Goal: Obtain resource: Obtain resource

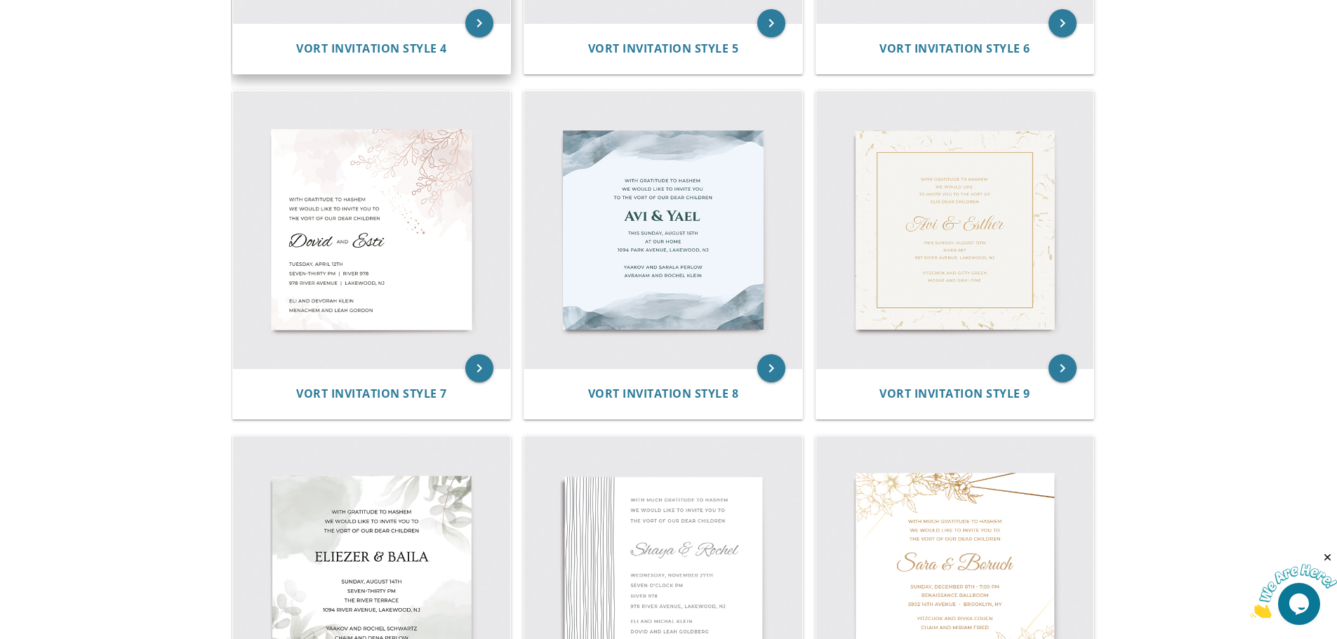
scroll to position [983, 0]
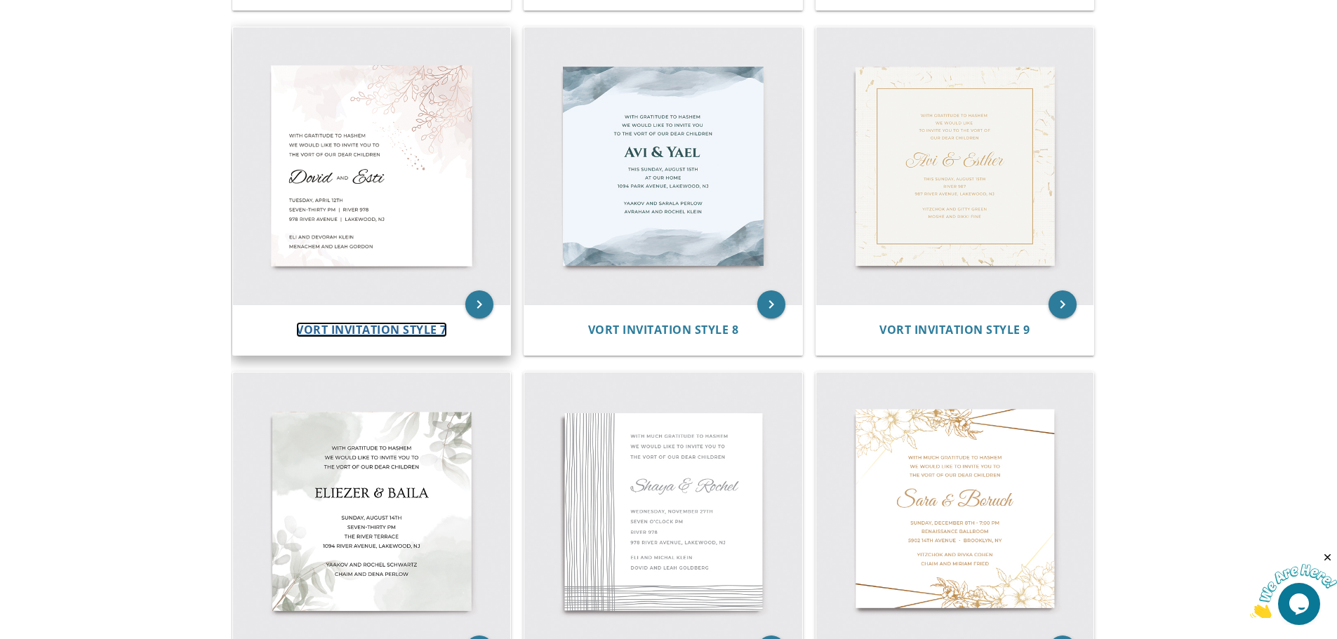
click at [338, 327] on span "Vort Invitation Style 7" at bounding box center [371, 329] width 151 height 15
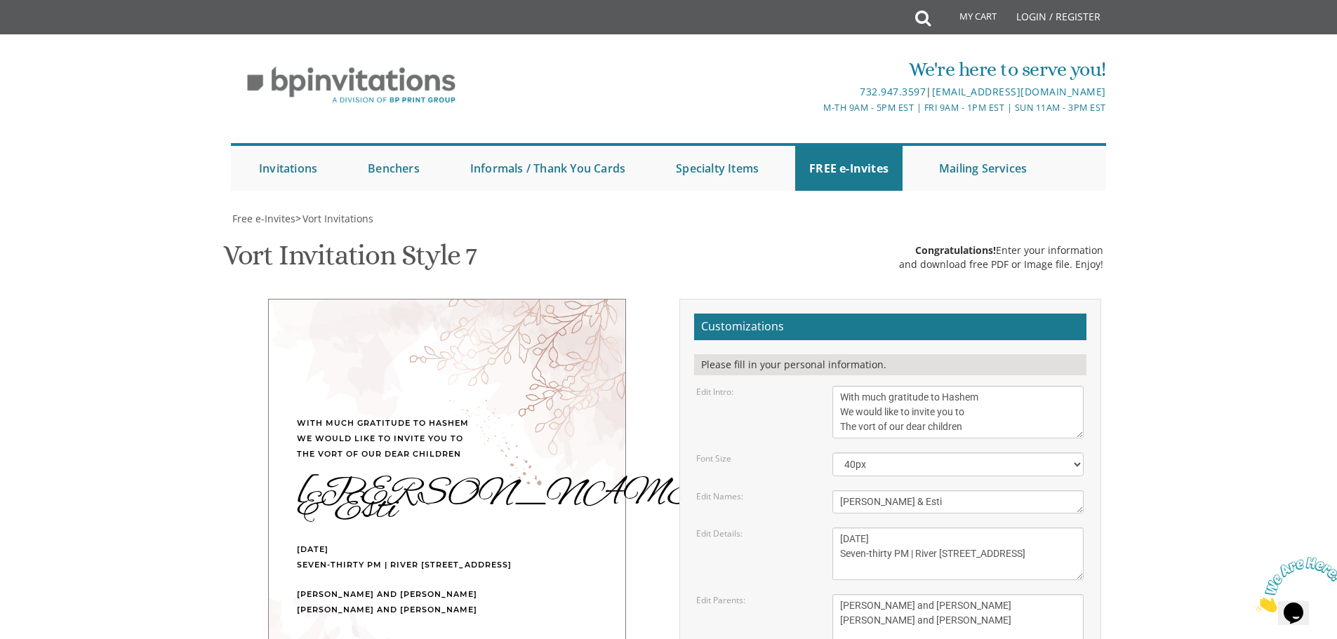
scroll to position [281, 0]
drag, startPoint x: 912, startPoint y: 210, endPoint x: 919, endPoint y: 224, distance: 15.7
click at [914, 491] on textarea "[PERSON_NAME] & Esti" at bounding box center [957, 502] width 251 height 23
drag, startPoint x: 919, startPoint y: 224, endPoint x: 751, endPoint y: 196, distance: 170.1
click at [756, 491] on div "Edit Names: Dovid & Esti" at bounding box center [890, 502] width 409 height 23
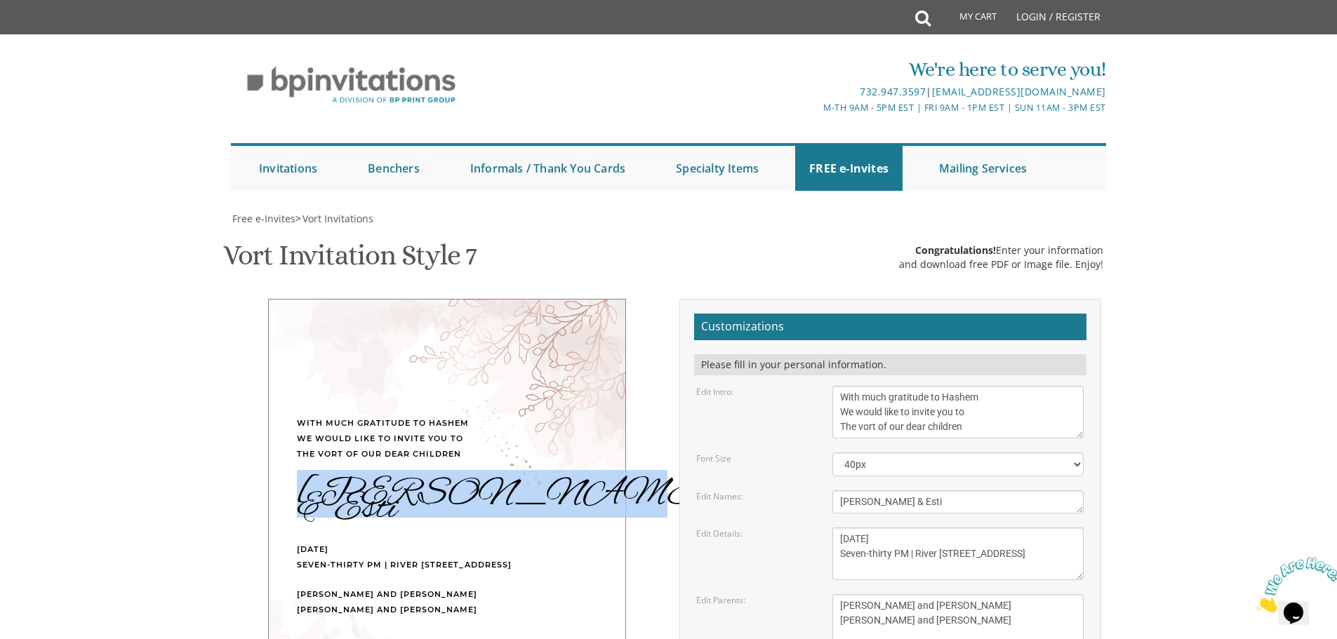
drag, startPoint x: 295, startPoint y: 214, endPoint x: 488, endPoint y: 229, distance: 193.6
click at [488, 299] on div "With much gratitude to Hashem We would like to invite you to The vort of our de…" at bounding box center [447, 474] width 358 height 351
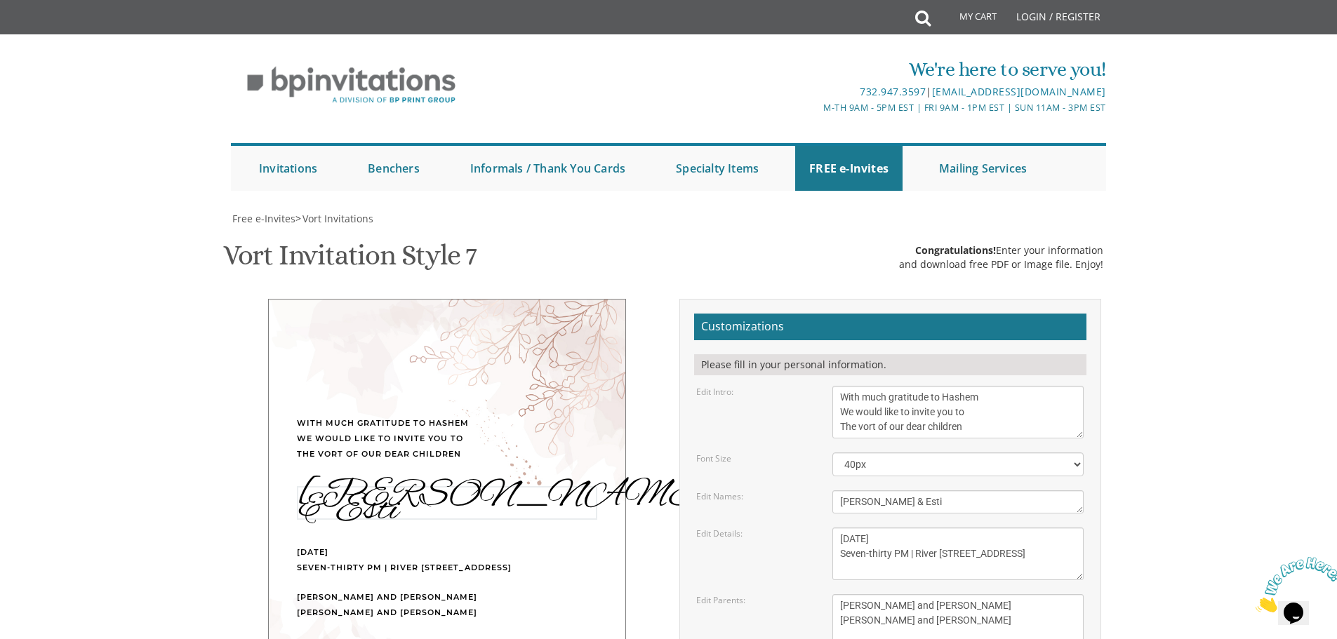
drag, startPoint x: 920, startPoint y: 227, endPoint x: 781, endPoint y: 224, distance: 138.3
click at [781, 491] on div "Edit Names: Dovid & Esti" at bounding box center [890, 502] width 409 height 23
type textarea "y"
type textarea "T"
type textarea "[PERSON_NAME] & [PERSON_NAME]"
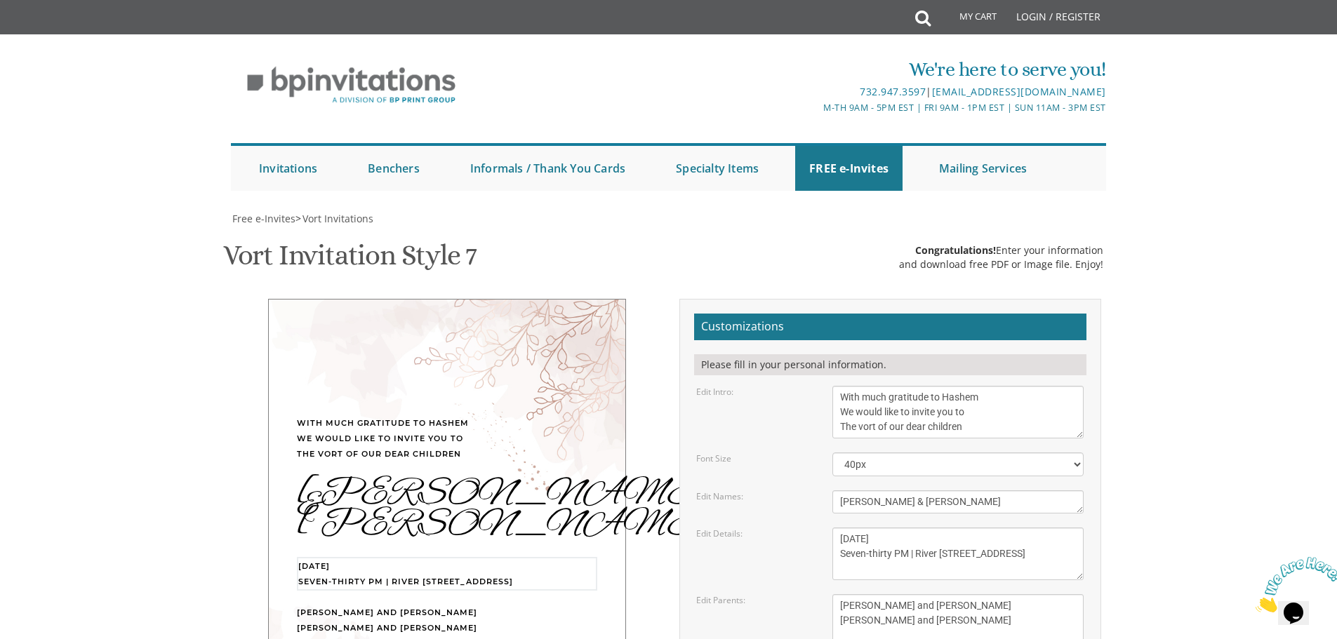
drag, startPoint x: 840, startPoint y: 261, endPoint x: 998, endPoint y: 288, distance: 161.0
click at [998, 528] on textarea "Tuesday, April 12th Seven-thirty PM | River 978 978 River Avenue | Lakewood, NJ" at bounding box center [957, 554] width 251 height 53
type textarea "Sunday August 31st Vetetsky Hall 1545 Coney island Avenue (corner Avenue L)"
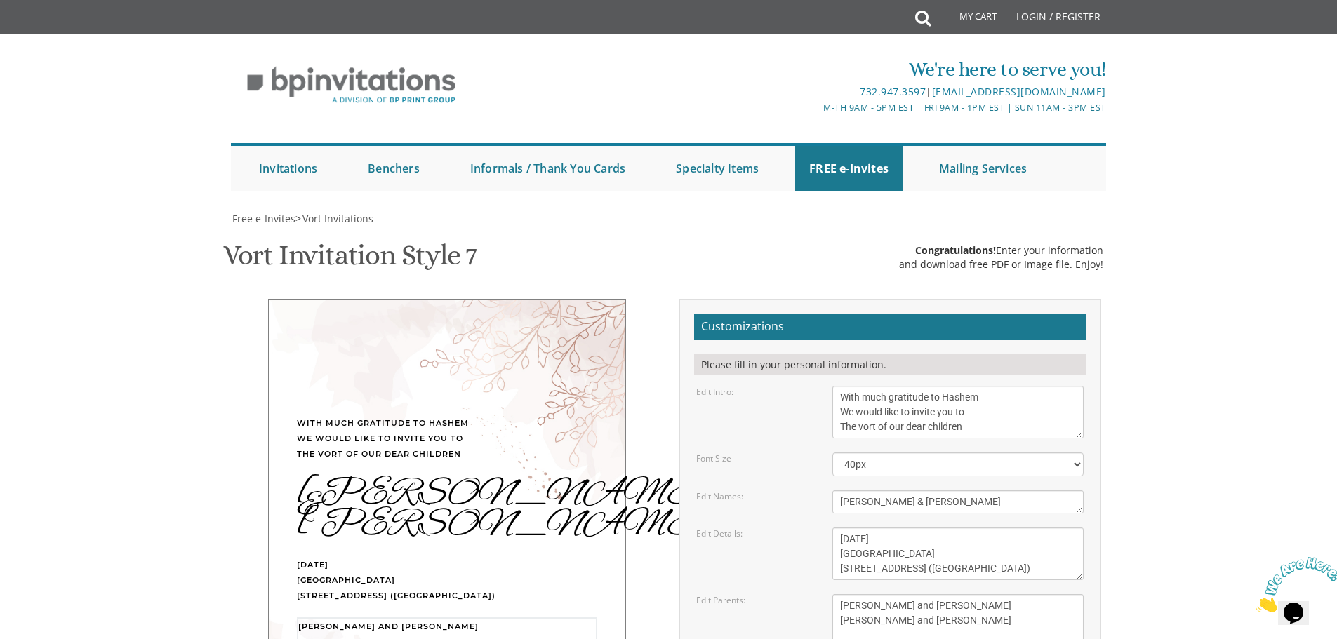
drag, startPoint x: 849, startPoint y: 328, endPoint x: 986, endPoint y: 362, distance: 140.5
click at [986, 595] on textarea "Gershon and Leah cohen Tzvi and Chaya Friedman" at bounding box center [957, 621] width 251 height 53
drag, startPoint x: 854, startPoint y: 330, endPoint x: 959, endPoint y: 355, distance: 107.6
click at [959, 595] on textarea "Gershon and Leah cohen Tzvi and Chaya Friedman" at bounding box center [957, 621] width 251 height 53
type textarea "Chaim Dovid & Malky Yarmark Dovid & Esther Feuchtwanger"
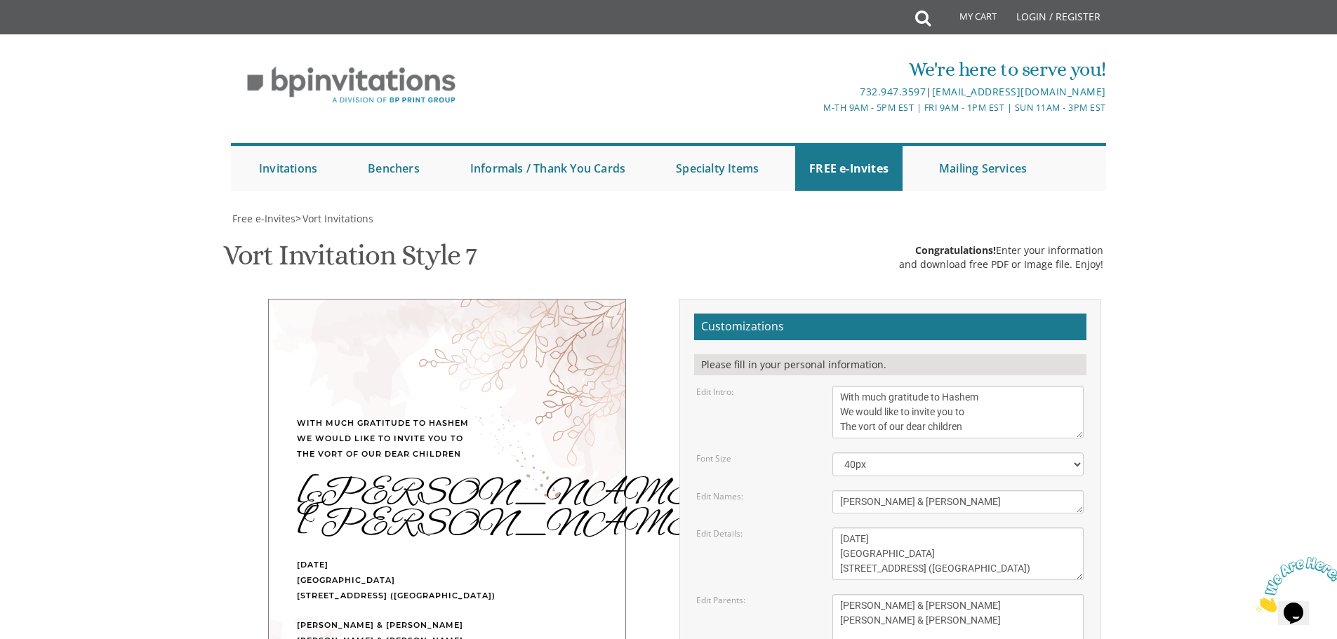
type input "masterobie1@juno.com"
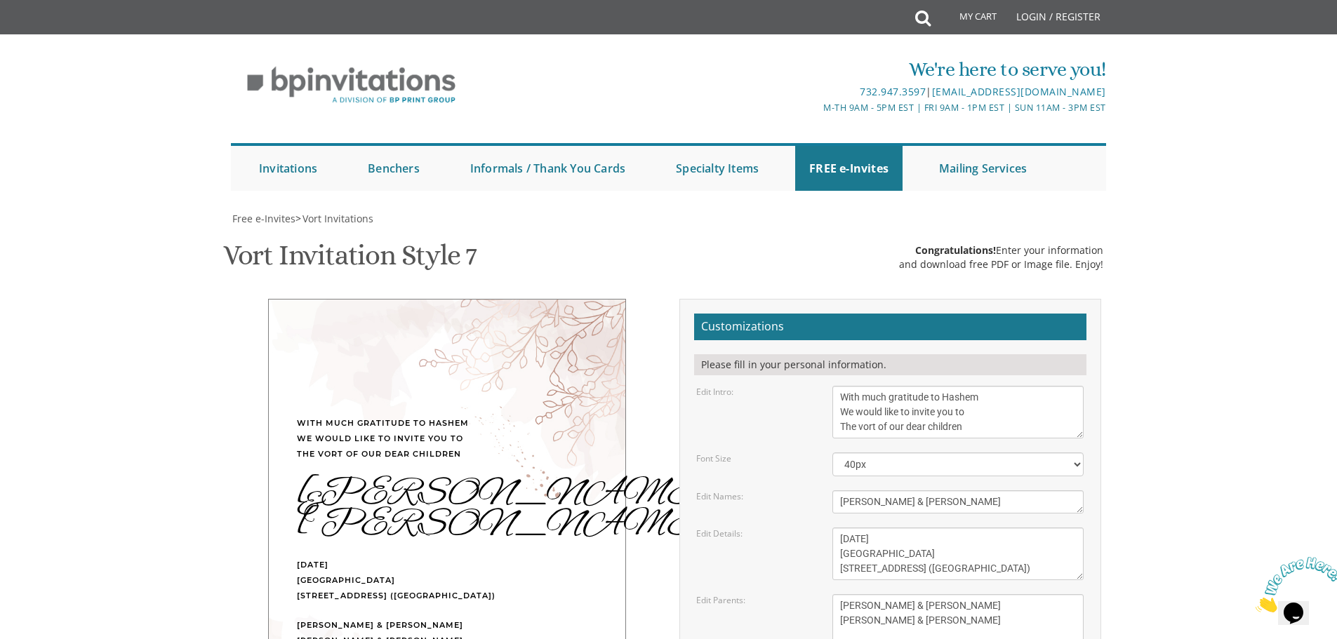
scroll to position [178, 0]
click at [1080, 453] on select "40px 50px 60px" at bounding box center [957, 465] width 251 height 24
select select "50px"
click at [832, 453] on select "40px 50px 60px" at bounding box center [957, 465] width 251 height 24
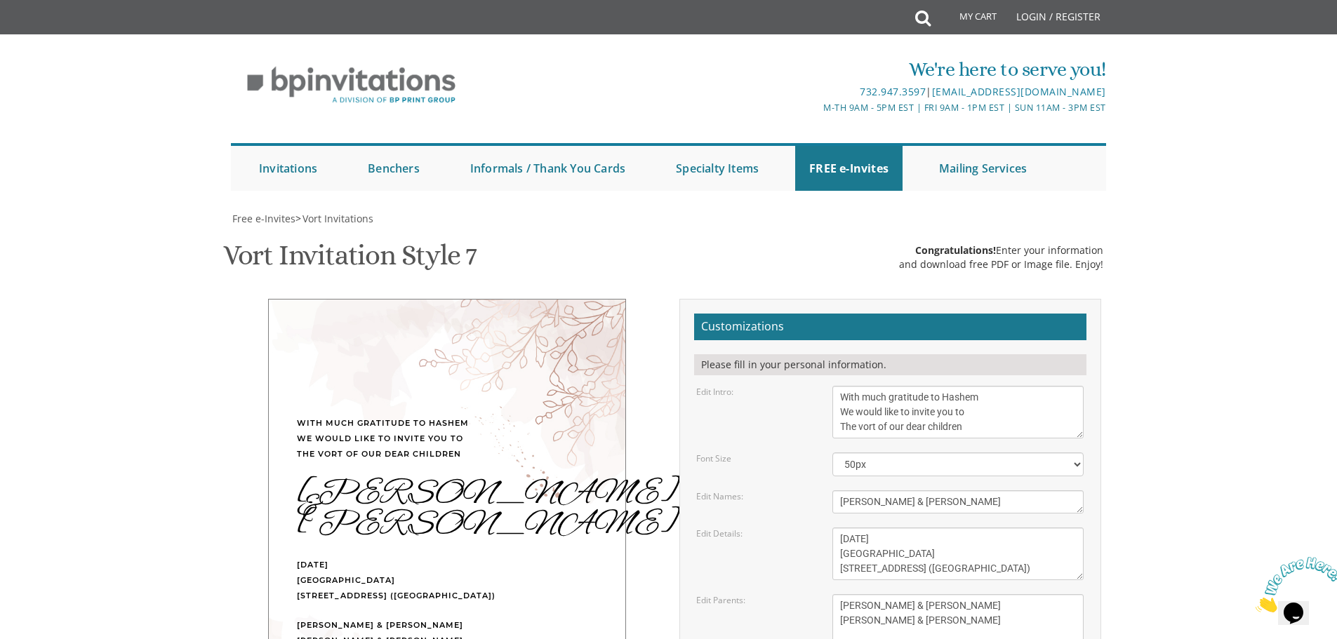
click at [904, 491] on textarea "Dovid & Esti" at bounding box center [957, 502] width 251 height 23
type textarea "Yaakov & Sora Devorah"
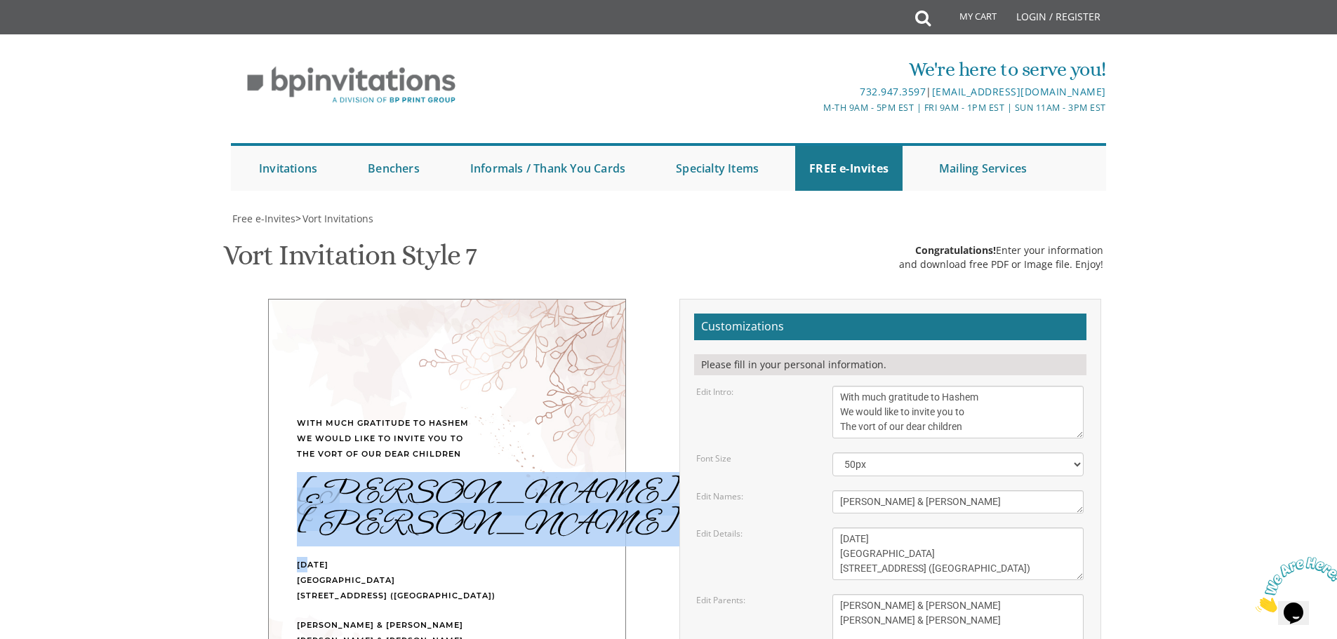
drag, startPoint x: 310, startPoint y: 391, endPoint x: 306, endPoint y: 423, distance: 32.5
click at [306, 423] on div "With much gratitude to Hashem We would like to invite you to The vort of our de…" at bounding box center [447, 490] width 358 height 382
click at [345, 486] on div "Yaakov & Sora Devorah" at bounding box center [447, 509] width 300 height 46
drag, startPoint x: 355, startPoint y: 406, endPoint x: 355, endPoint y: 396, distance: 10.5
click at [350, 427] on div "With much gratitude to Hashem We would like to invite you to The vort of our de…" at bounding box center [447, 490] width 358 height 382
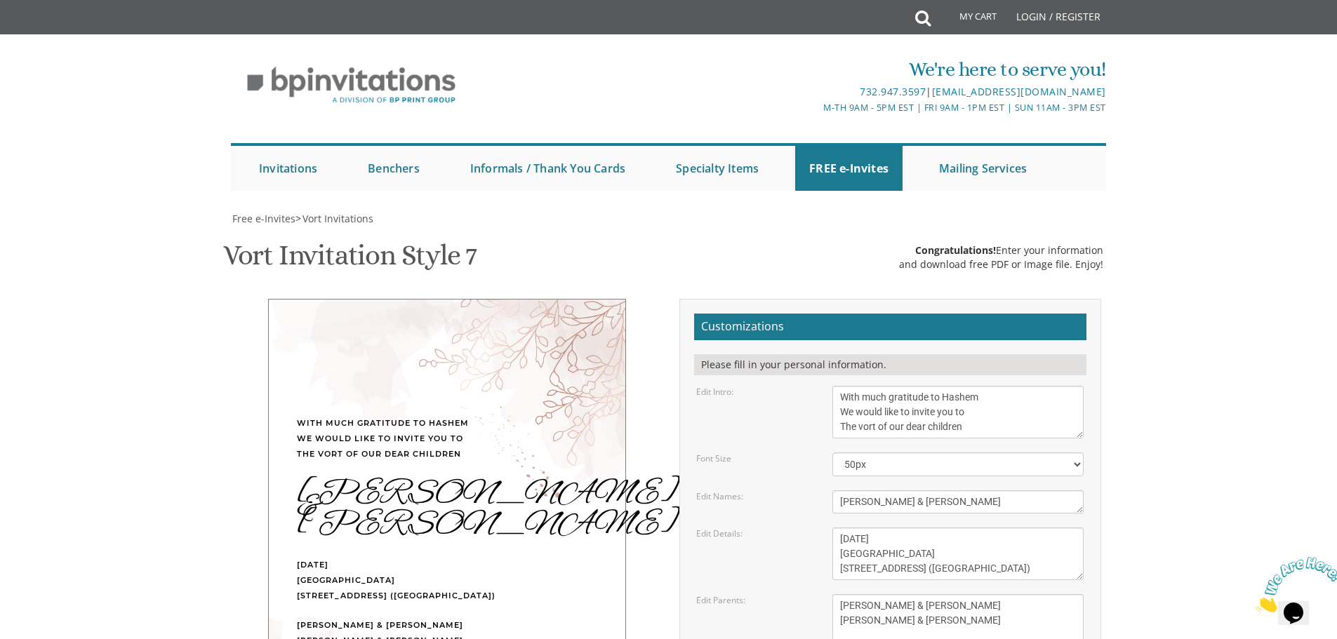
click at [347, 486] on div "Yaakov & Sora Devorah" at bounding box center [447, 509] width 300 height 46
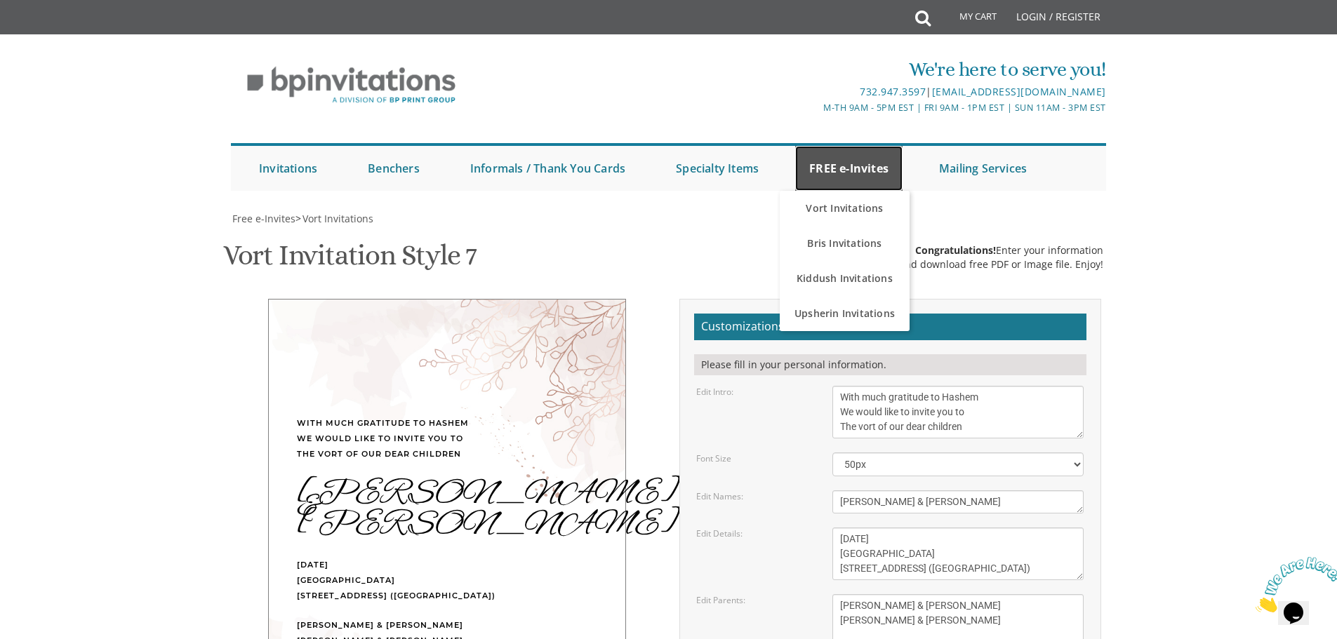
click at [837, 146] on link "FREE e-Invites" at bounding box center [848, 168] width 107 height 45
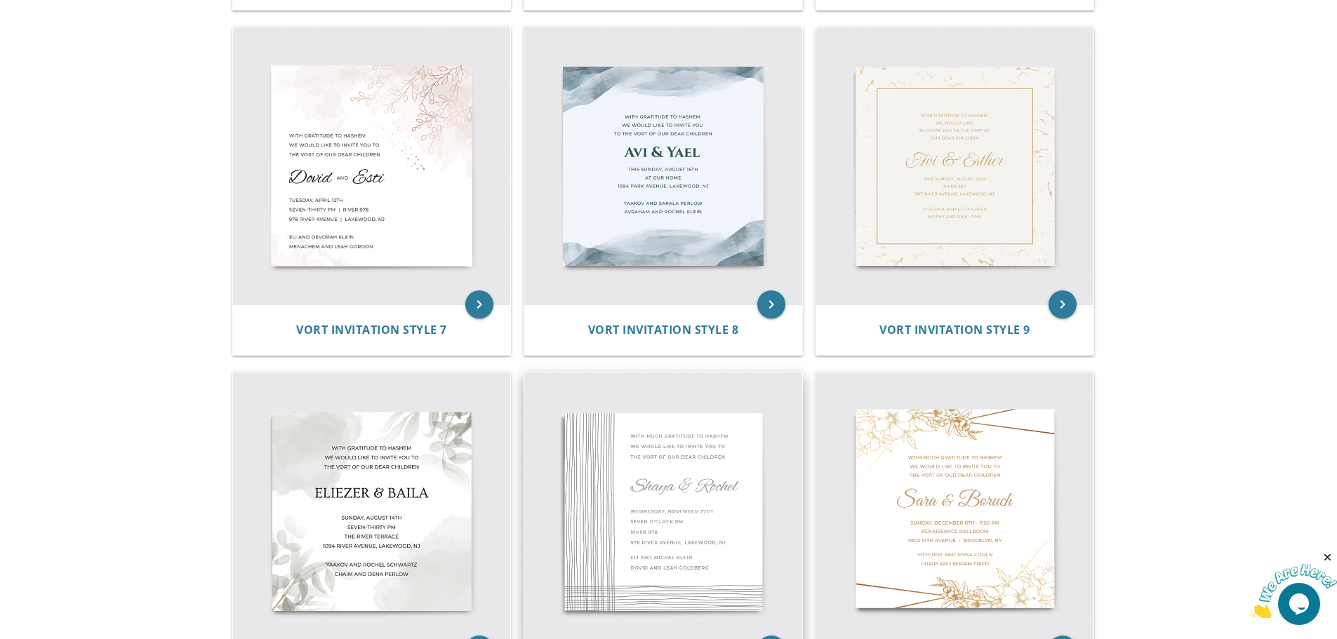
click at [633, 473] on img at bounding box center [663, 512] width 278 height 278
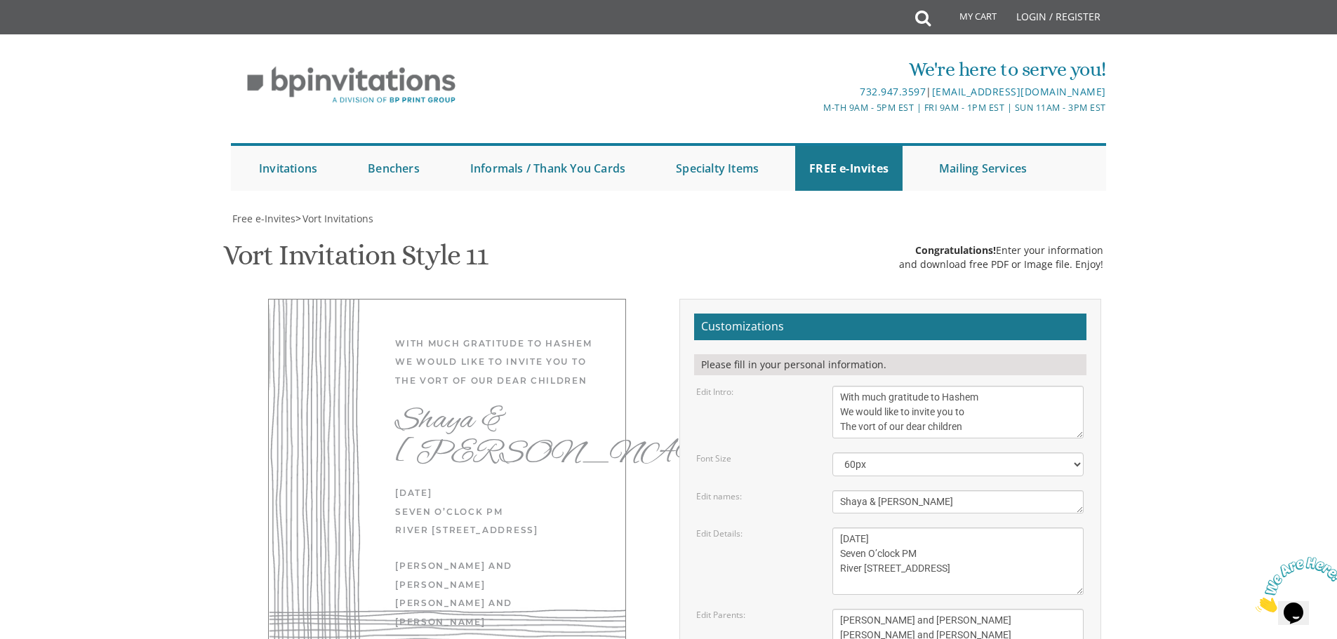
scroll to position [211, 0]
click at [1077, 453] on select "40px 50px 60px 70px 80px" at bounding box center [957, 465] width 251 height 24
select select "50px"
click at [832, 453] on select "40px 50px 60px 70px 80px" at bounding box center [957, 465] width 251 height 24
drag, startPoint x: 839, startPoint y: 287, endPoint x: 941, endPoint y: 288, distance: 101.8
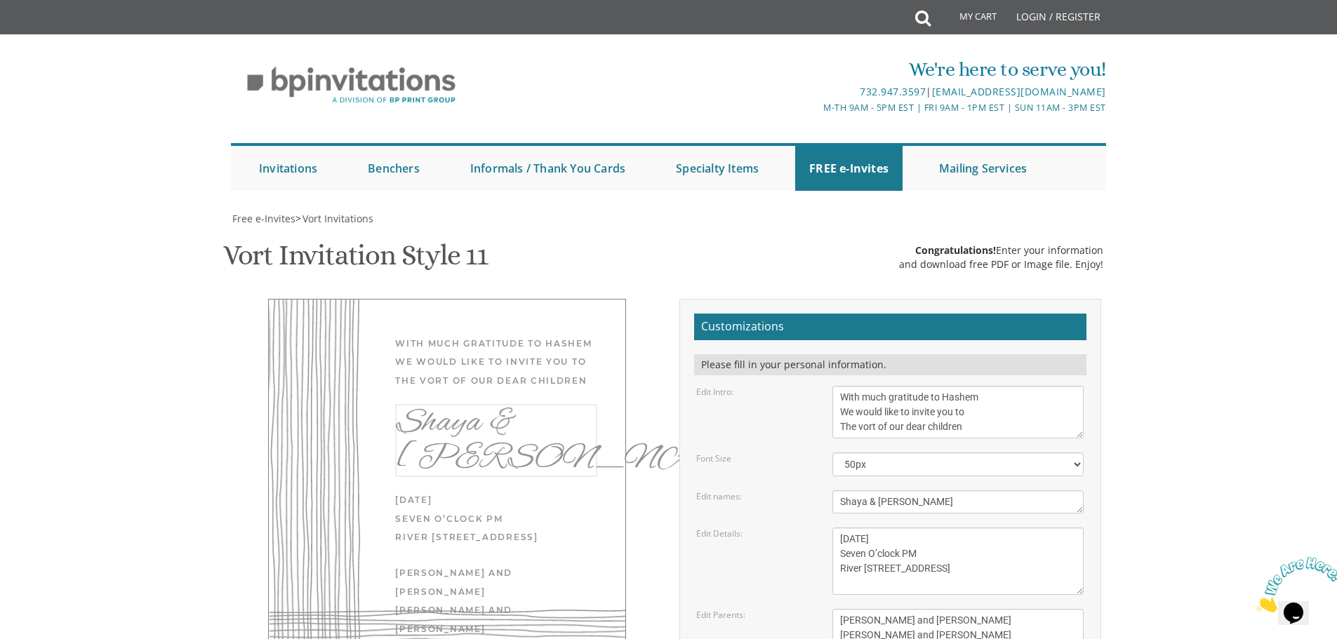
click at [941, 491] on textarea "Shaya & Rochel" at bounding box center [957, 502] width 251 height 23
type textarea "Yaakov & Sora Devorah"
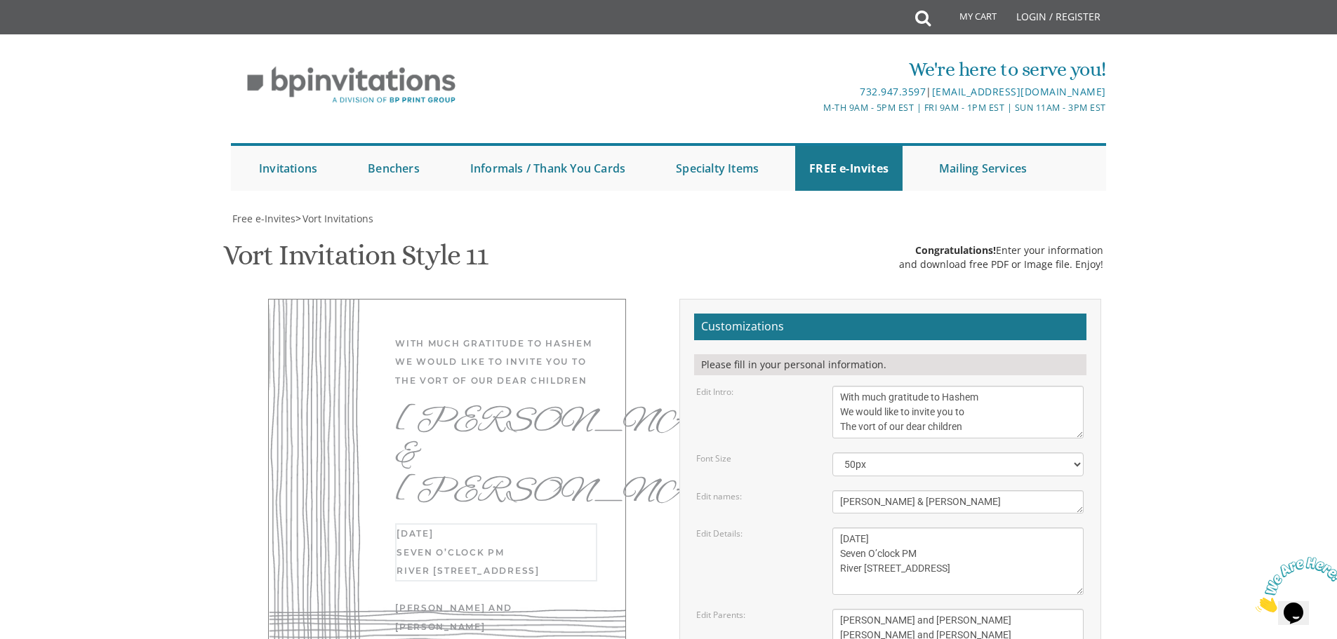
drag, startPoint x: 849, startPoint y: 333, endPoint x: 983, endPoint y: 370, distance: 139.1
click at [983, 528] on textarea "Wednesday, November 27th Seven O’clock PM River 978 978 River Avenue, Lakewood,…" at bounding box center [957, 561] width 251 height 67
drag, startPoint x: 838, startPoint y: 329, endPoint x: 1007, endPoint y: 393, distance: 180.8
click at [1007, 393] on form "Customizations Please fill in your personal information. Edit Intro: With much …" at bounding box center [890, 543] width 392 height 458
type textarea "Sunday August 31st Seven O'clock pm Veretsky Hall 1545 Coney Island Avenue (cor…"
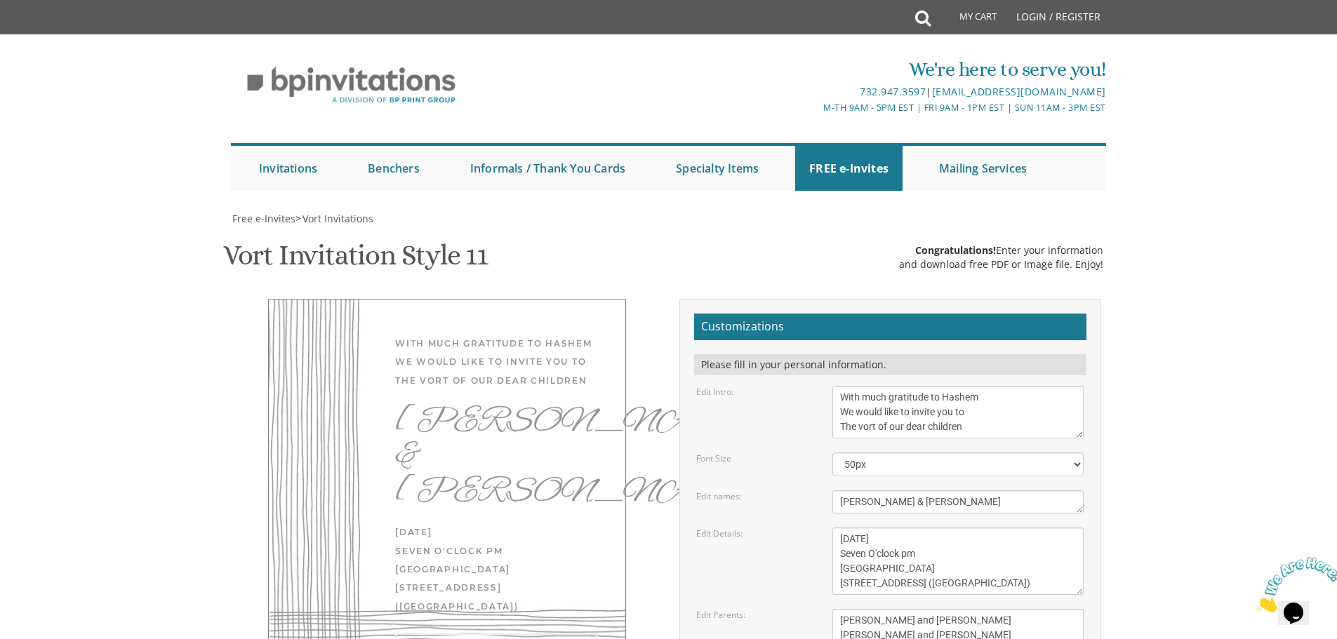
drag, startPoint x: 865, startPoint y: 413, endPoint x: 963, endPoint y: 431, distance: 99.3
click at [963, 609] on textarea "Eli and Michal Klein Dovid and Leah Goldberg" at bounding box center [957, 628] width 251 height 38
drag, startPoint x: 837, startPoint y: 409, endPoint x: 1025, endPoint y: 432, distance: 188.8
click at [1025, 609] on textarea "Eli and Michal Klein Dovid and Leah Goldberg" at bounding box center [957, 628] width 251 height 38
type textarea "[PERSON_NAME] & [PERSON_NAME] [PERSON_NAME] & [PERSON_NAME]"
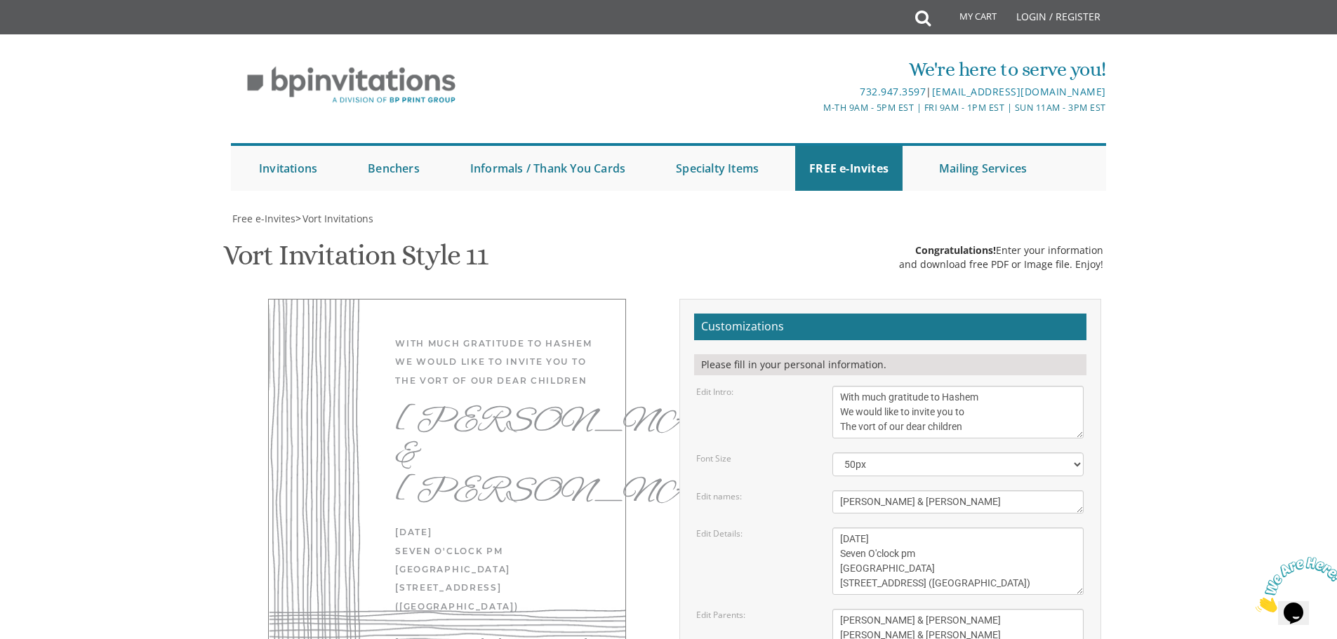
type input "[EMAIL_ADDRESS][DOMAIN_NAME]"
drag, startPoint x: 564, startPoint y: 394, endPoint x: 566, endPoint y: 444, distance: 49.2
click at [566, 444] on div "With much gratitude to Hashem We would like to invite you to The vort of our de…" at bounding box center [447, 520] width 358 height 443
drag, startPoint x: 383, startPoint y: 396, endPoint x: 605, endPoint y: 416, distance: 222.7
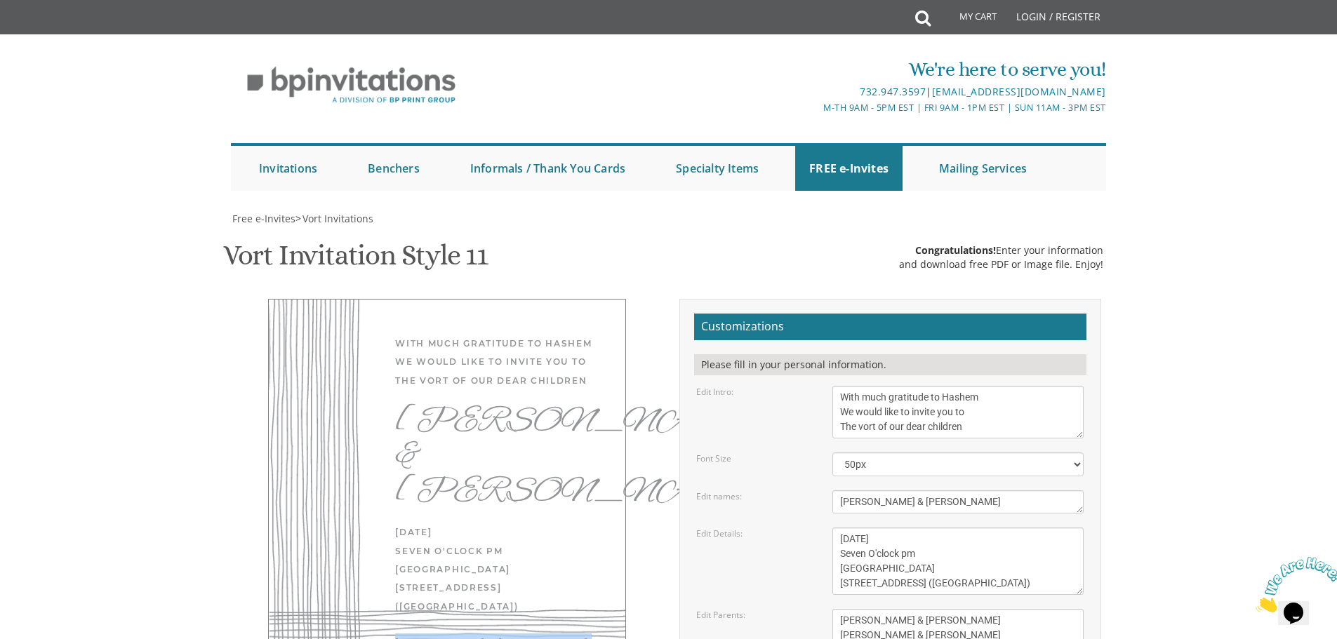
click at [605, 416] on div "With much gratitude to Hashem We would like to invite you to The vort of our de…" at bounding box center [447, 520] width 358 height 443
drag, startPoint x: 490, startPoint y: 394, endPoint x: 420, endPoint y: 414, distance: 73.1
drag, startPoint x: 431, startPoint y: 396, endPoint x: 442, endPoint y: 362, distance: 35.5
click at [442, 362] on div "With much gratitude to Hashem We would like to invite you to The vort of our de…" at bounding box center [447, 520] width 358 height 443
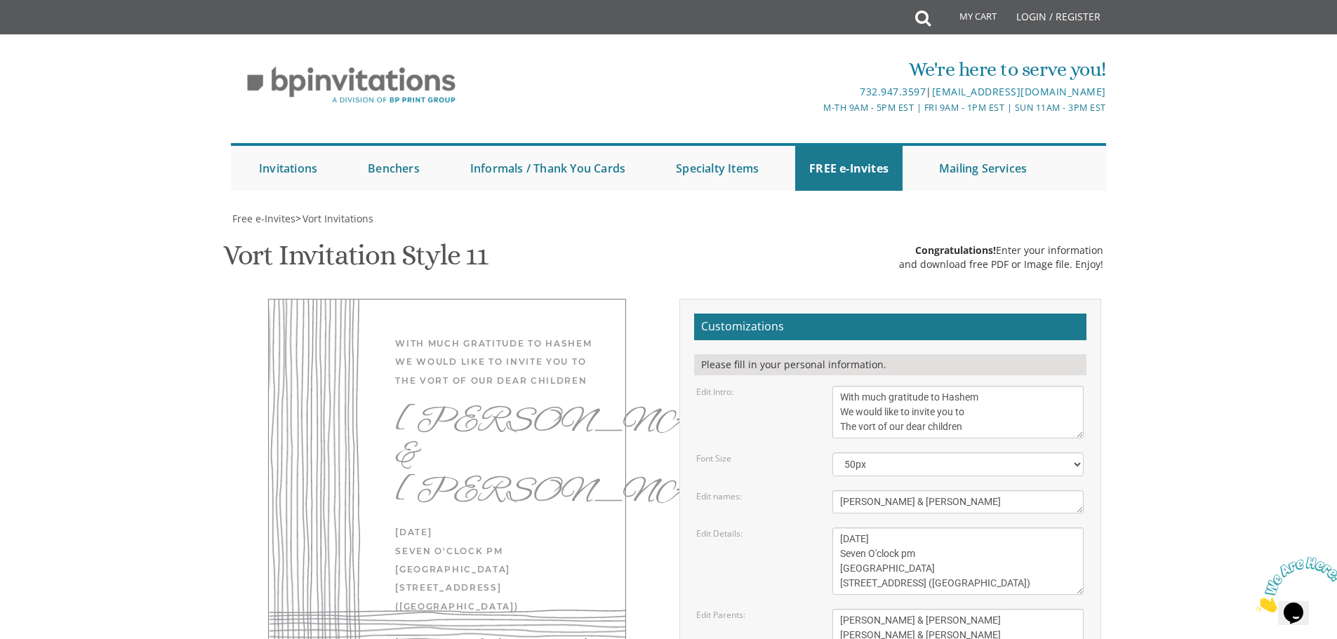
click at [423, 375] on div "With much gratitude to Hashem We would like to invite you to The vort of our de…" at bounding box center [447, 520] width 358 height 443
click at [468, 385] on div "With much gratitude to Hashem We would like to invite you to The vort of our de…" at bounding box center [447, 520] width 358 height 443
drag, startPoint x: 425, startPoint y: 372, endPoint x: 431, endPoint y: 386, distance: 15.1
click at [425, 376] on div "With much gratitude to Hashem We would like to invite you to The vort of our de…" at bounding box center [447, 520] width 358 height 443
click at [438, 385] on div "With much gratitude to Hashem We would like to invite you to The vort of our de…" at bounding box center [447, 520] width 358 height 443
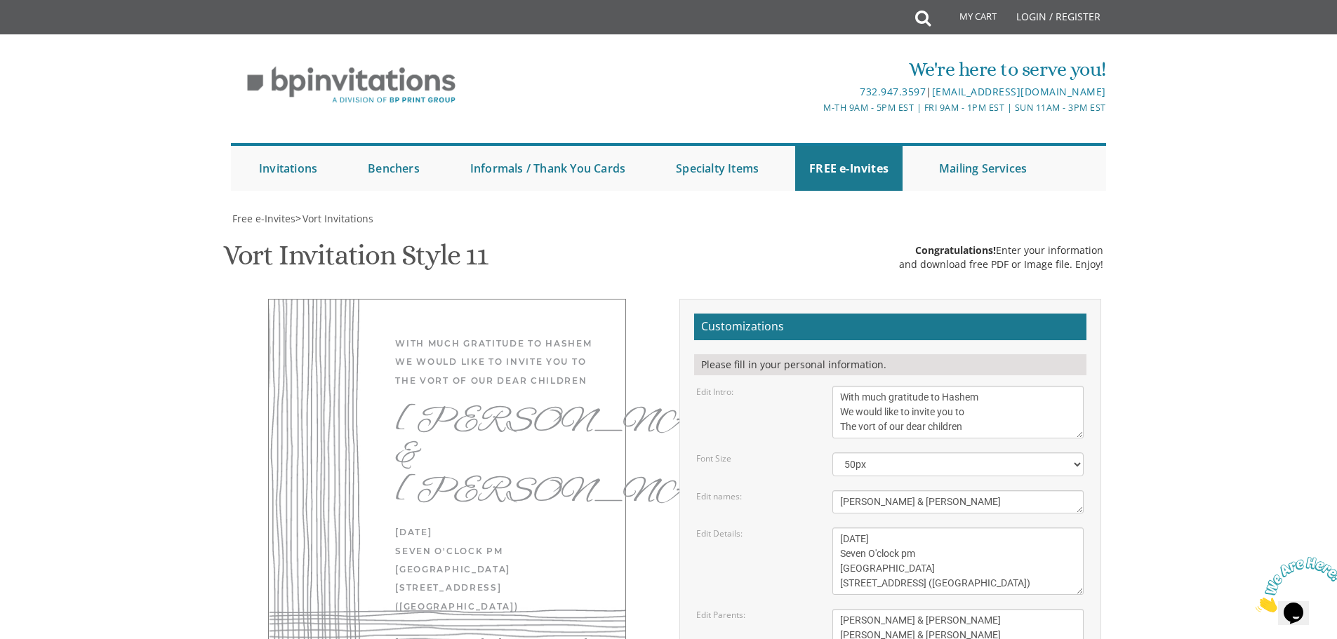
click at [454, 383] on div "With much gratitude to Hashem We would like to invite you to The vort of our de…" at bounding box center [447, 520] width 358 height 443
click at [393, 401] on div "With much gratitude to Hashem We would like to invite you to The vort of our de…" at bounding box center [447, 520] width 358 height 443
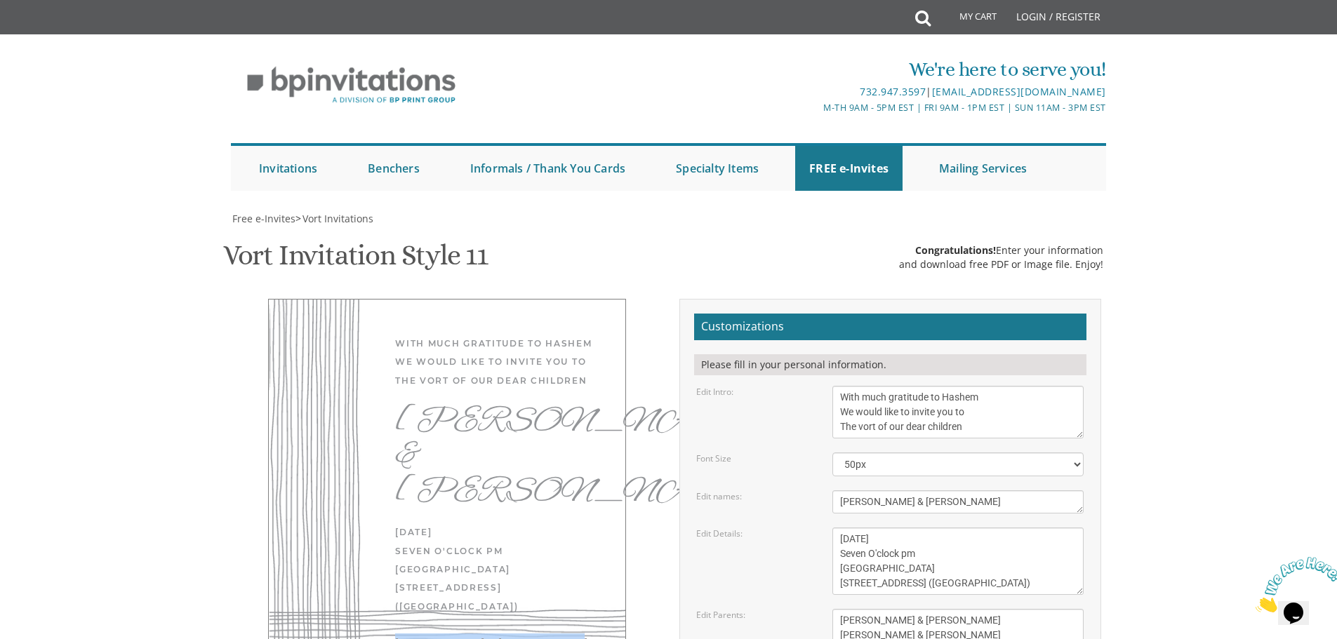
scroll to position [239, 0]
drag, startPoint x: 846, startPoint y: 298, endPoint x: 892, endPoint y: 308, distance: 47.4
click at [892, 528] on textarea "Wednesday, November 27th Seven O’clock PM River 978 978 River Avenue, Lakewood,…" at bounding box center [957, 561] width 251 height 67
click at [841, 528] on textarea "Wednesday, November 27th Seven O’clock PM River 978 978 River Avenue, Lakewood,…" at bounding box center [957, 561] width 251 height 67
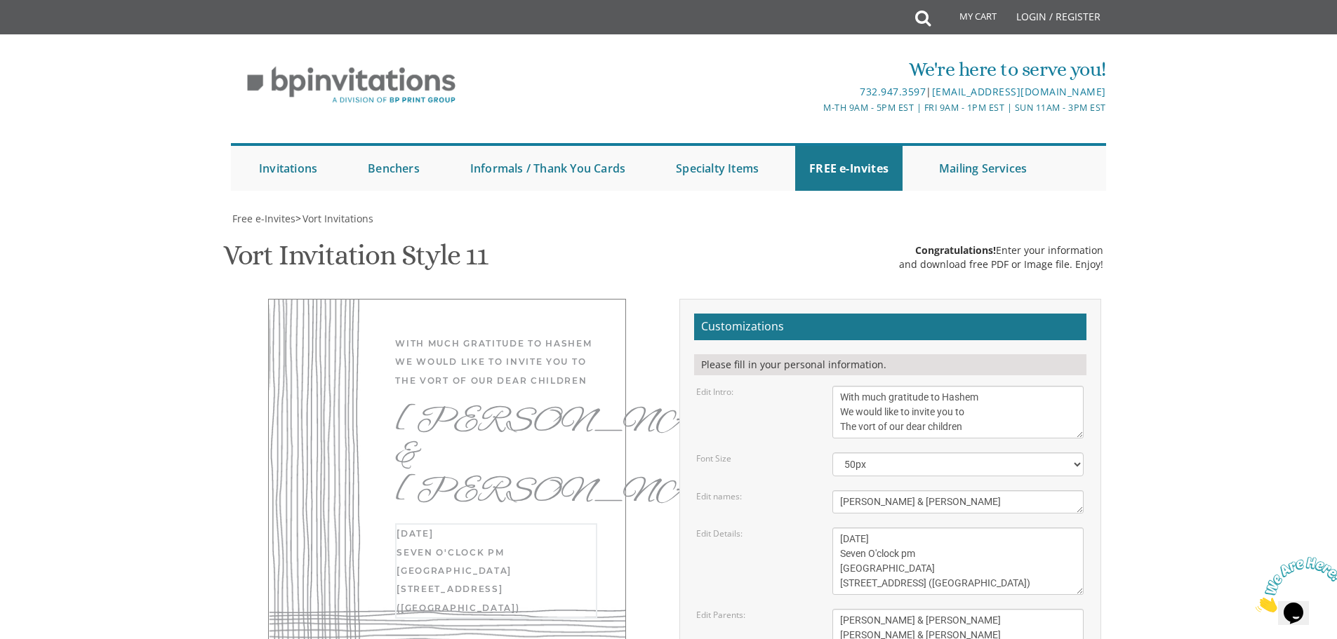
drag, startPoint x: 838, startPoint y: 302, endPoint x: 1073, endPoint y: 342, distance: 238.5
click at [1073, 528] on textarea "Wednesday, November 27th Seven O’clock PM River 978 978 River Avenue, Lakewood,…" at bounding box center [957, 561] width 251 height 67
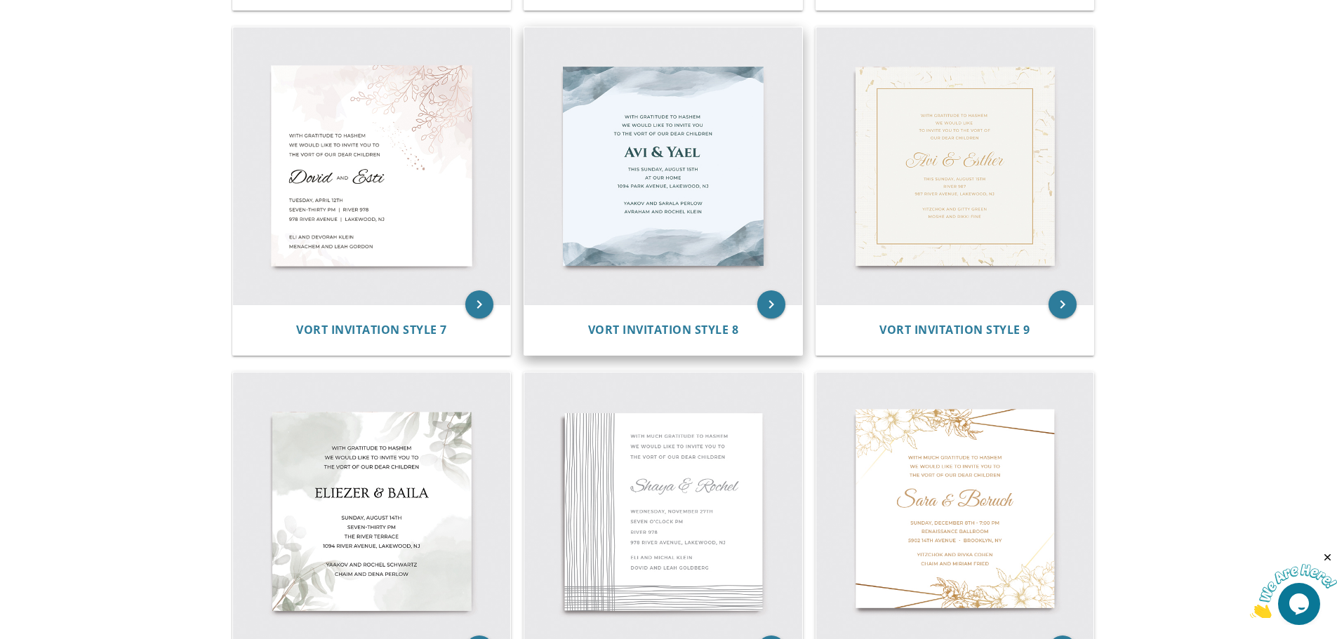
click at [619, 180] on img at bounding box center [663, 166] width 278 height 278
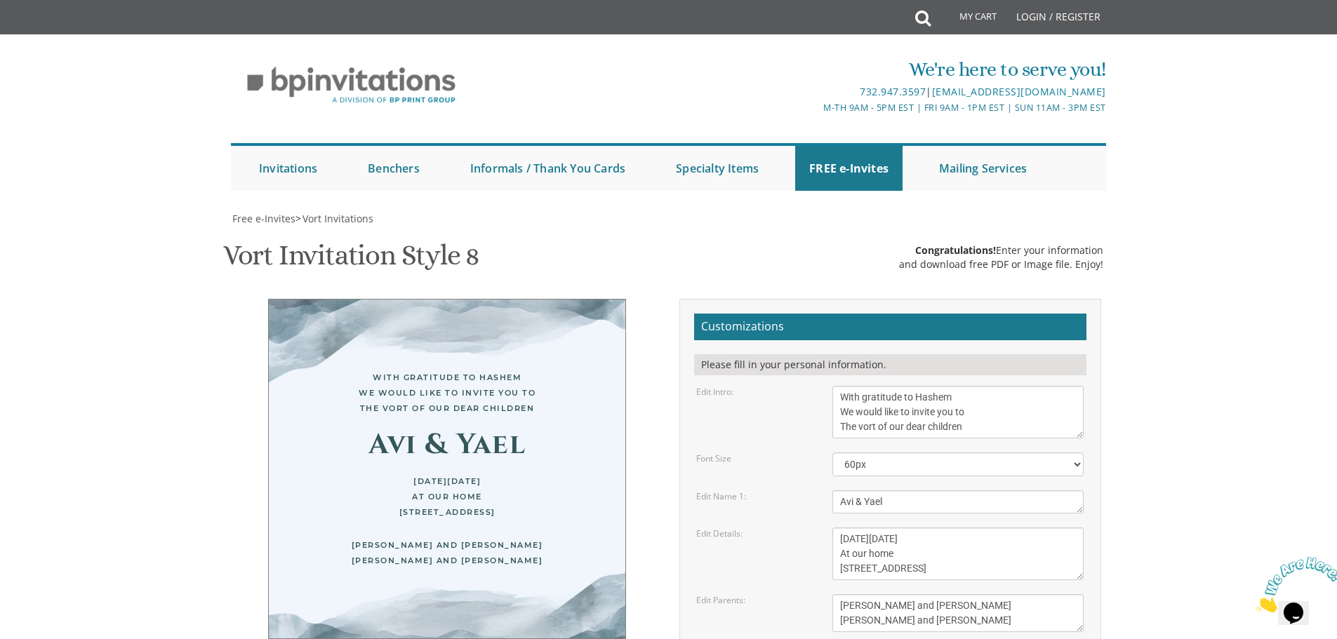
scroll to position [140, 0]
drag, startPoint x: 835, startPoint y: 402, endPoint x: 1054, endPoint y: 431, distance: 221.7
click at [1054, 528] on textarea "[DATE][DATE] At our home [STREET_ADDRESS]" at bounding box center [957, 554] width 251 height 53
paste textarea "[DATE] Seven O'clock pm [GEOGRAPHIC_DATA] [STREET_ADDRESS] ([GEOGRAPHIC_DATA])"
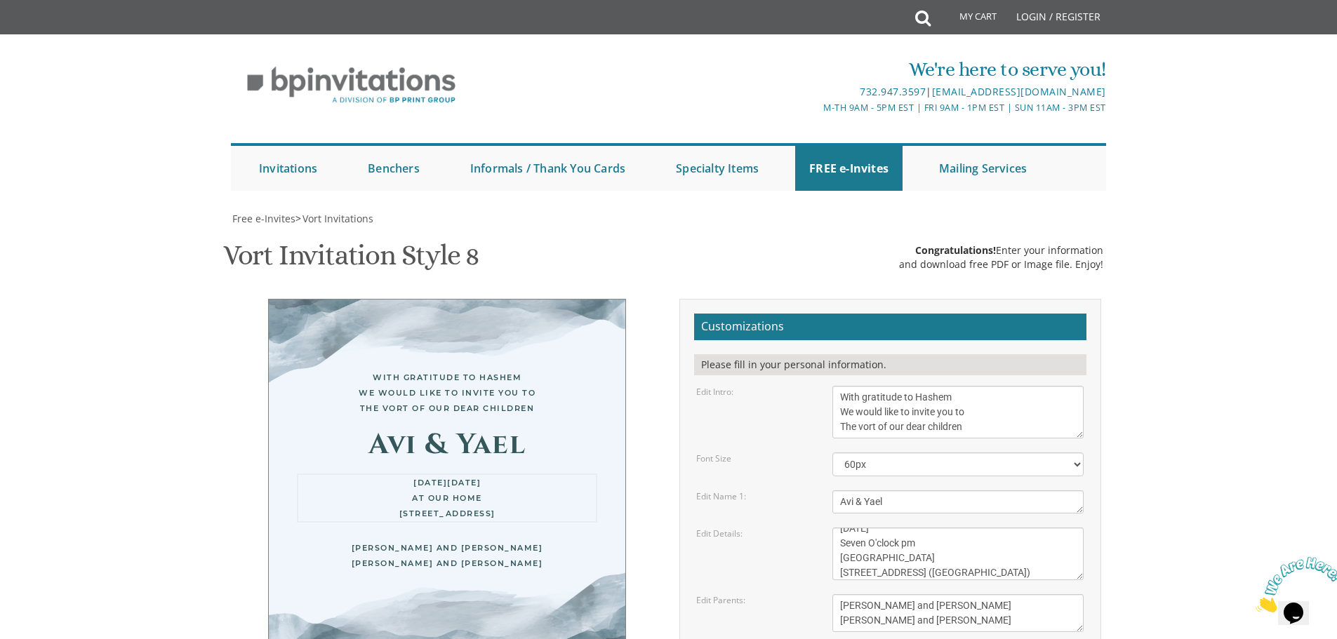
type textarea "[DATE] Seven O'clock pm [GEOGRAPHIC_DATA] [STREET_ADDRESS] ([GEOGRAPHIC_DATA])"
drag, startPoint x: 839, startPoint y: 467, endPoint x: 979, endPoint y: 484, distance: 141.4
click at [979, 595] on textarea "[PERSON_NAME] and [PERSON_NAME] [PERSON_NAME] and [PERSON_NAME]" at bounding box center [957, 614] width 251 height 38
type textarea "[PERSON_NAME] & [PERSON_NAME] [PERSON_NAME] & [PERSON_NAME]"
drag, startPoint x: 841, startPoint y: 359, endPoint x: 910, endPoint y: 362, distance: 69.6
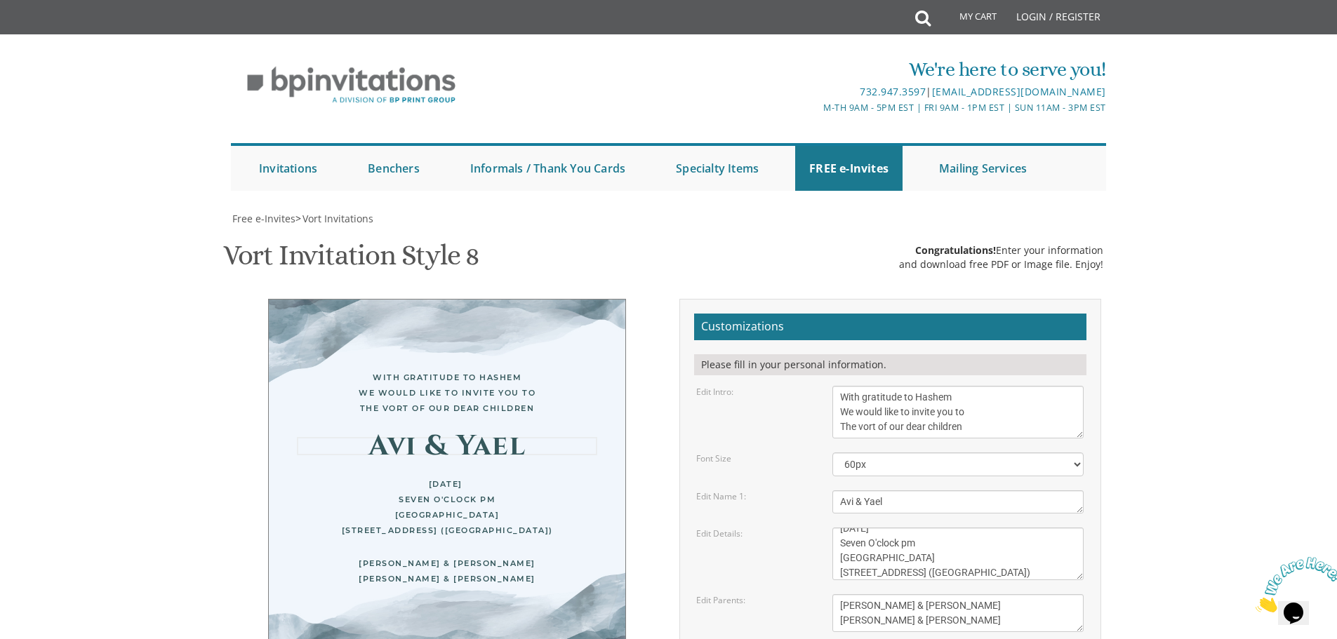
click at [910, 491] on textarea "Avi & Yael" at bounding box center [957, 502] width 251 height 23
type textarea "Yaakov & Sora Devorah"
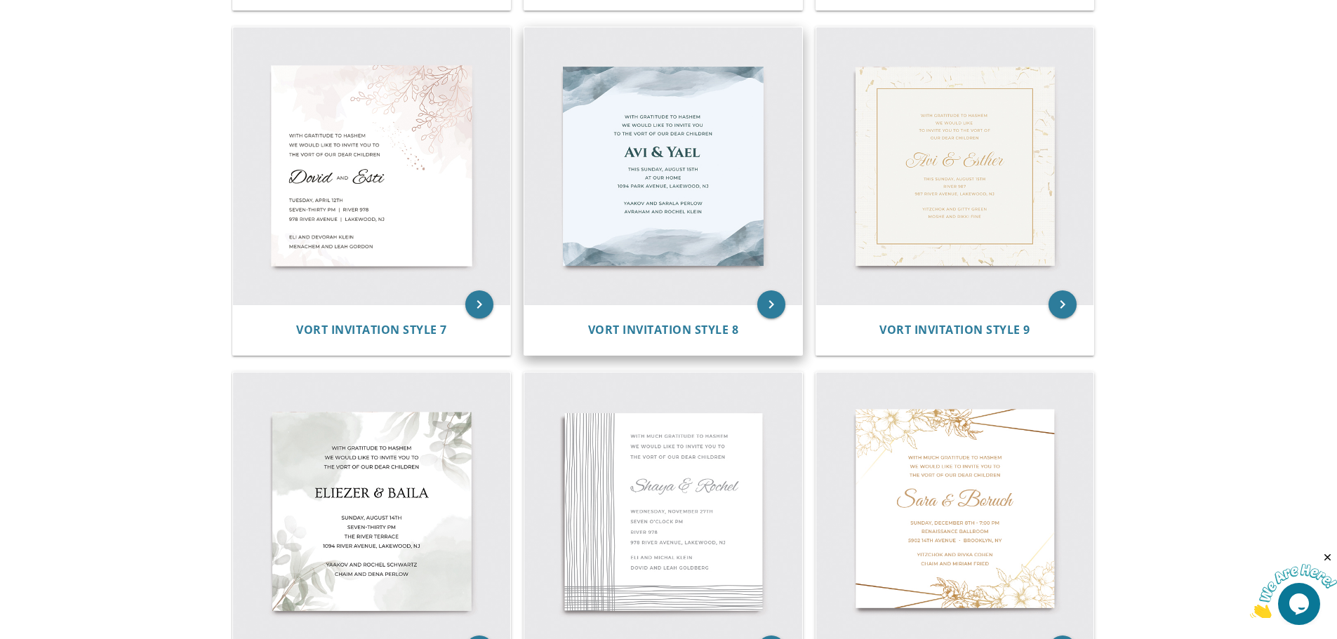
scroll to position [1053, 0]
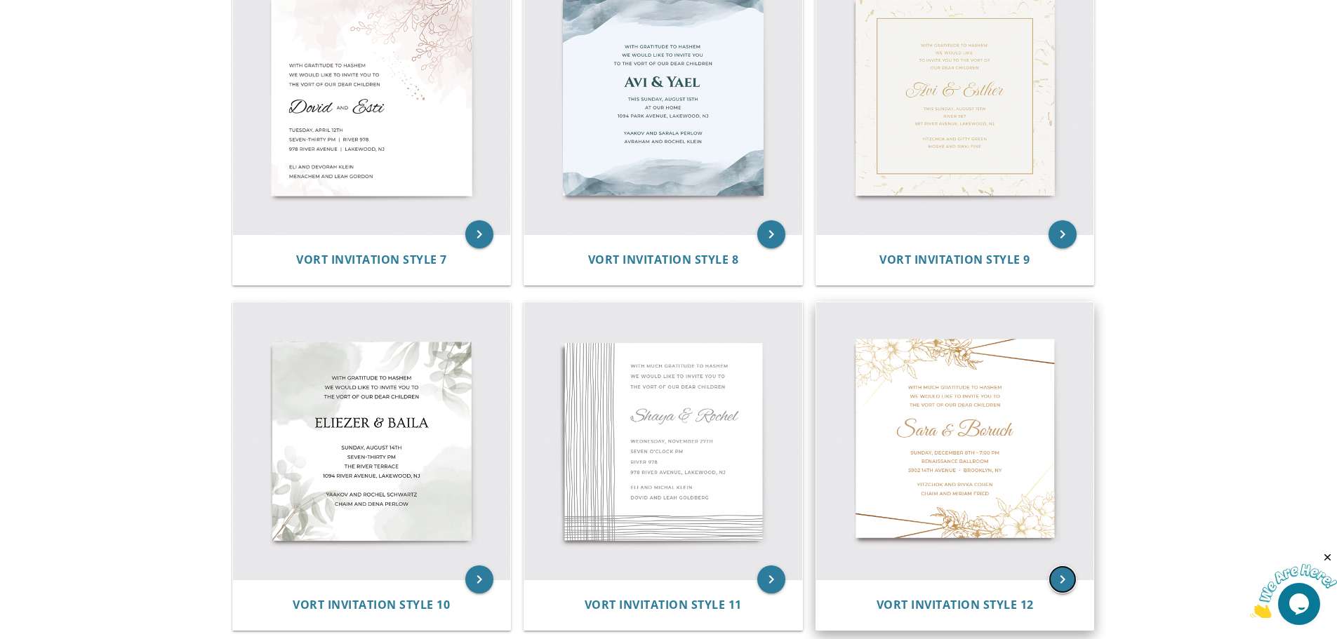
click at [1059, 576] on icon "keyboard_arrow_right" at bounding box center [1063, 580] width 28 height 28
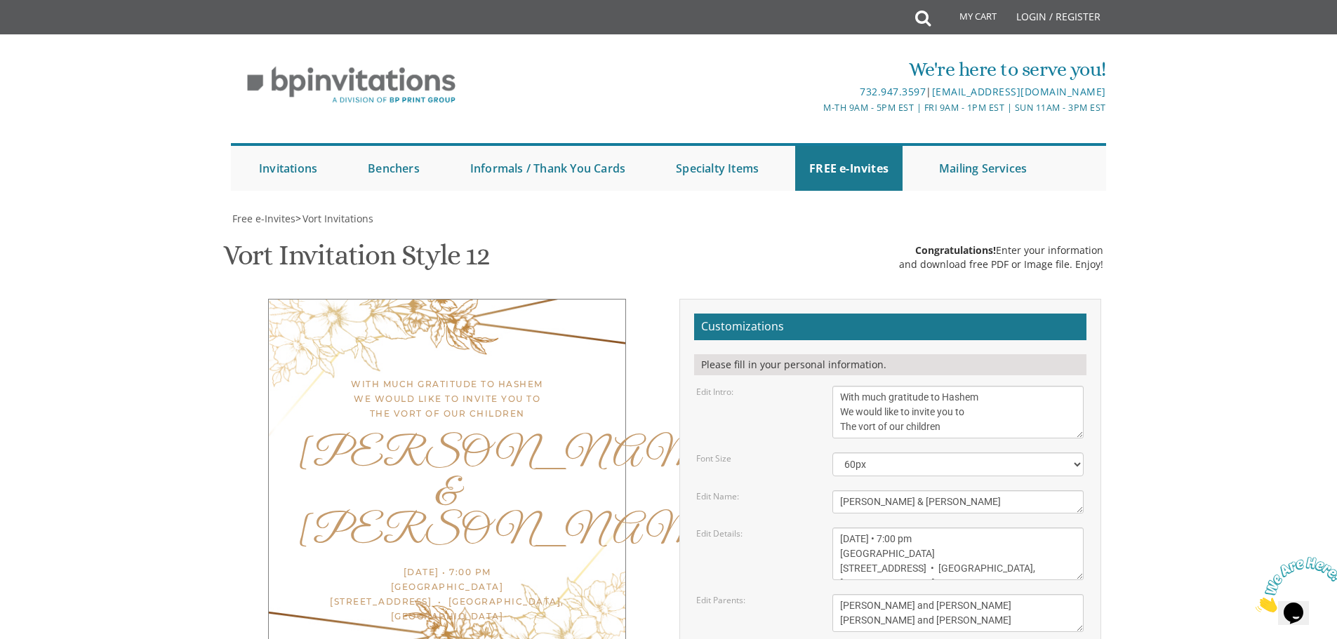
scroll to position [211, 0]
drag, startPoint x: 840, startPoint y: 295, endPoint x: 955, endPoint y: 300, distance: 115.9
click at [955, 491] on textarea "[PERSON_NAME] & [PERSON_NAME]" at bounding box center [957, 502] width 251 height 23
click at [845, 491] on textarea "[PERSON_NAME] & [PERSON_NAME]" at bounding box center [957, 502] width 251 height 23
type textarea "[PERSON_NAME] & [PERSON_NAME]"
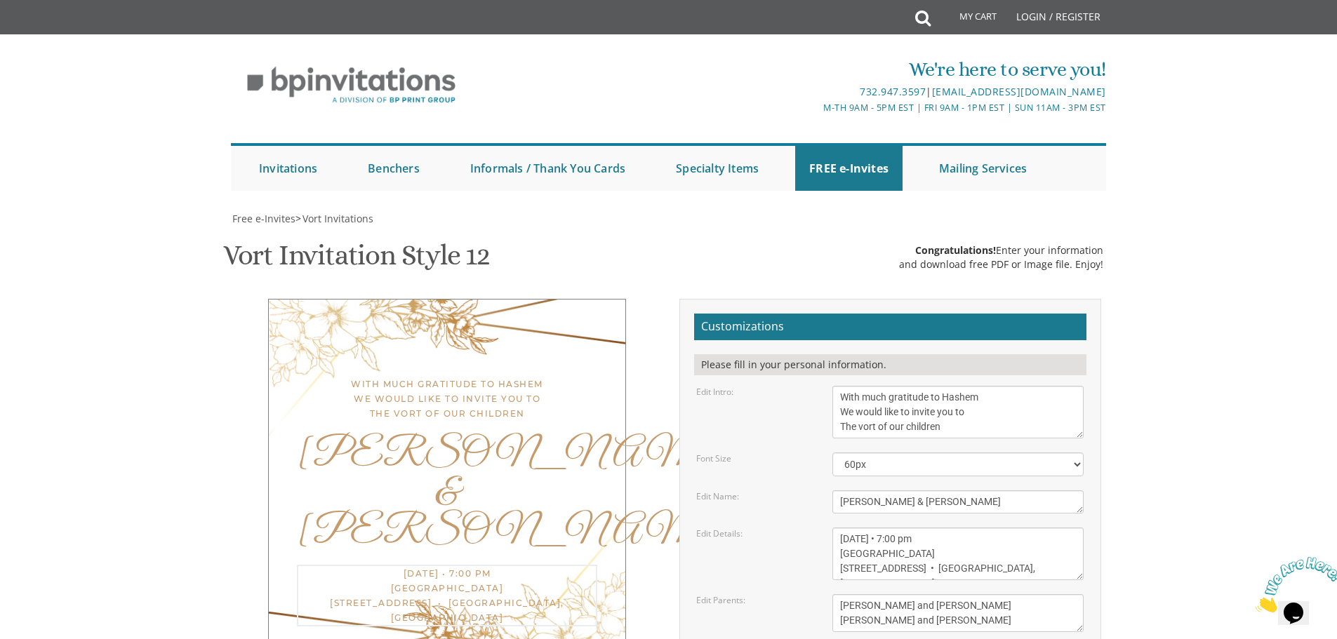
drag, startPoint x: 844, startPoint y: 332, endPoint x: 1028, endPoint y: 373, distance: 189.0
click at [1028, 373] on form "Customizations Please fill in your personal information. Edit Intro: With much …" at bounding box center [890, 535] width 392 height 443
paste textarea "[DATE] Seven O'clock pm [GEOGRAPHIC_DATA] [STREET_ADDRESS] ([GEOGRAPHIC_DATA])"
type textarea "[DATE] Seven O'clock pm [GEOGRAPHIC_DATA] [STREET_ADDRESS] ([GEOGRAPHIC_DATA])"
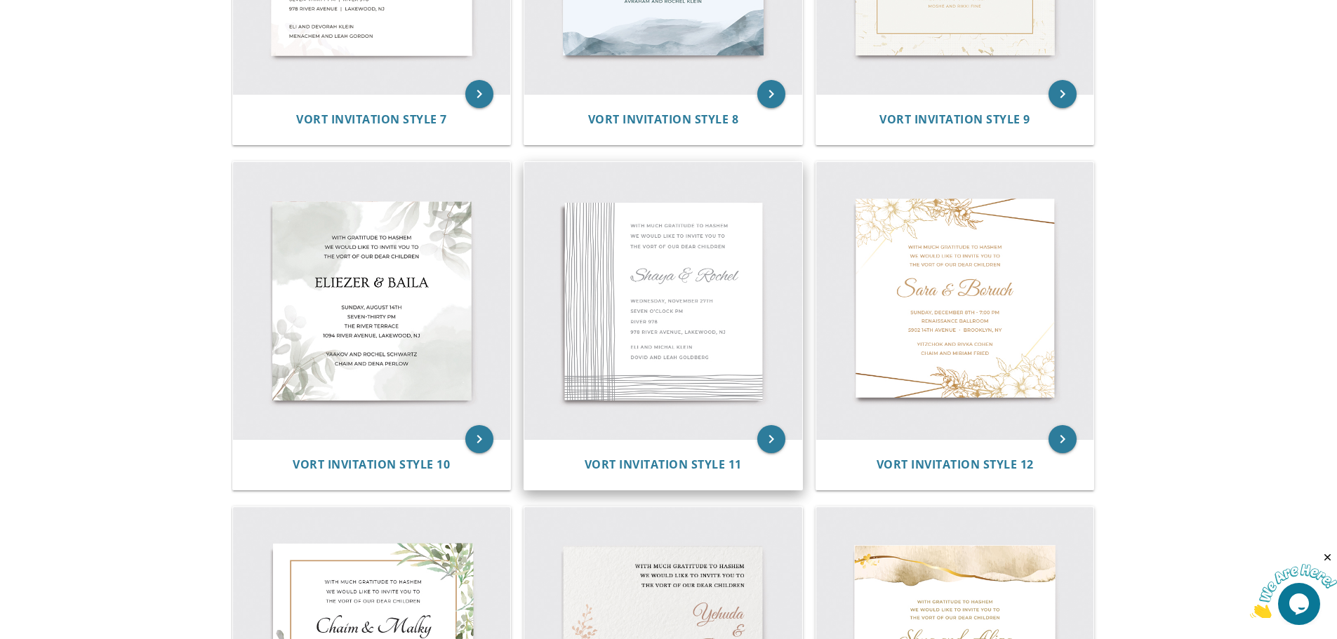
scroll to position [1474, 0]
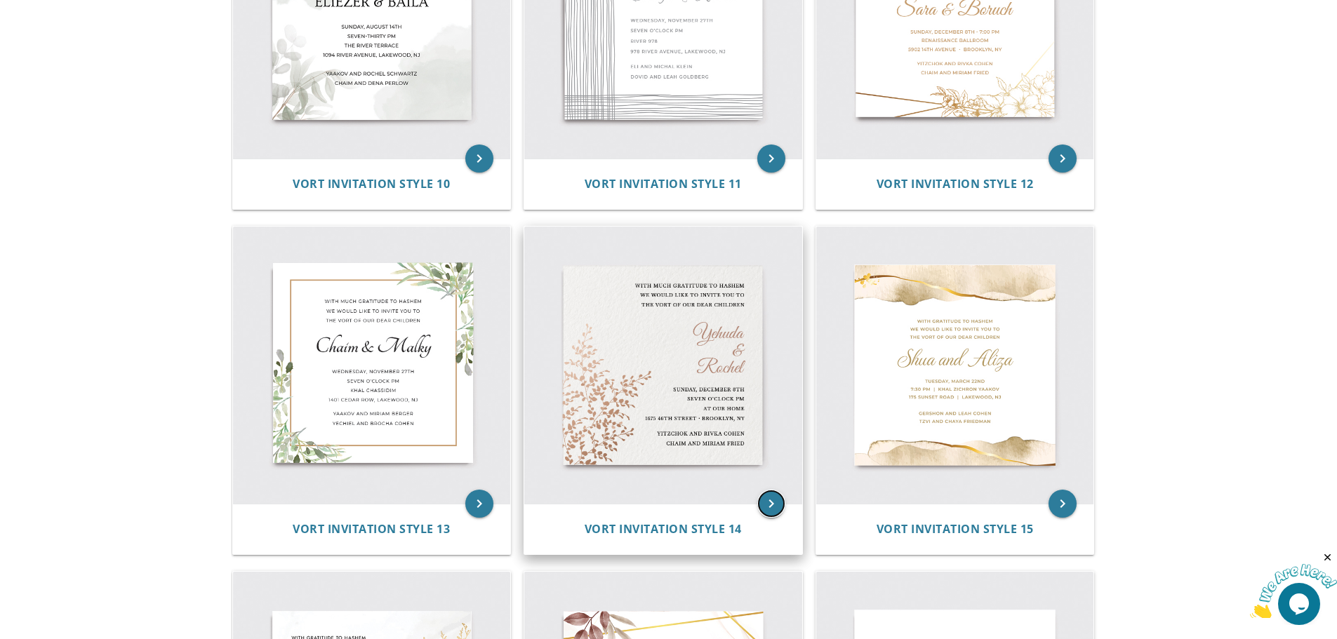
click at [771, 503] on icon "keyboard_arrow_right" at bounding box center [771, 504] width 28 height 28
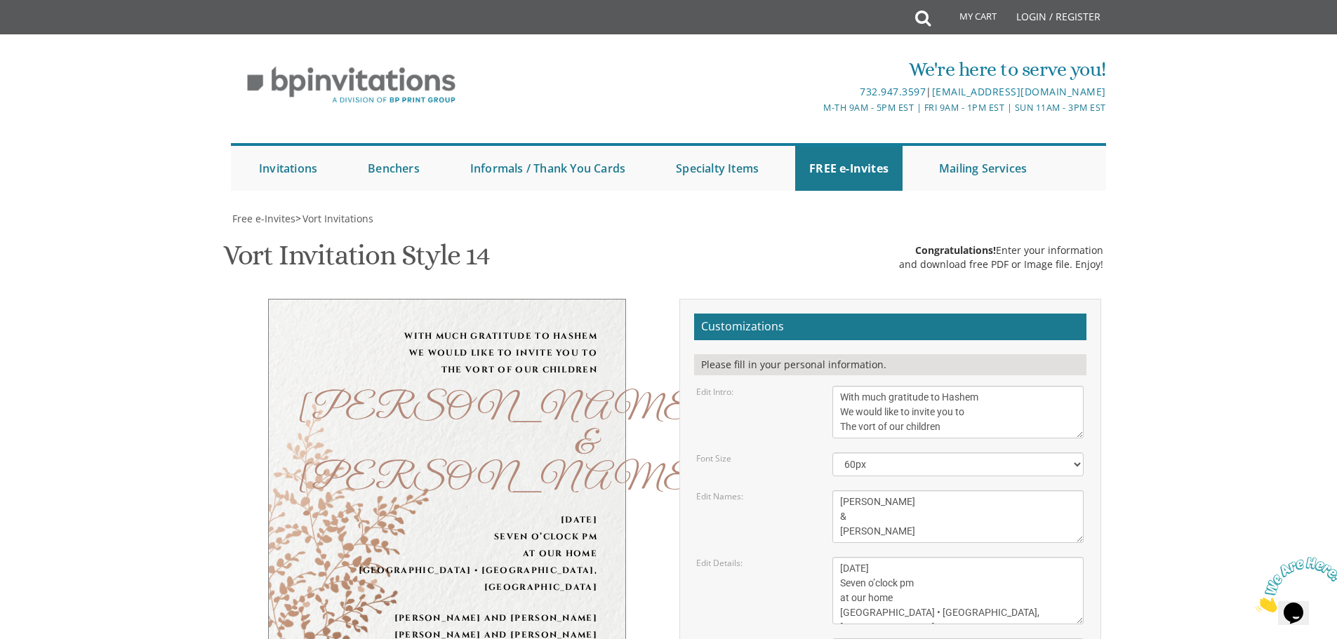
scroll to position [140, 0]
drag, startPoint x: 839, startPoint y: 365, endPoint x: 908, endPoint y: 394, distance: 75.5
click at [908, 491] on textarea "Yehuda & Rochel" at bounding box center [957, 517] width 251 height 53
type textarea "Yaakov & Sora Devorah"
drag, startPoint x: 844, startPoint y: 430, endPoint x: 1077, endPoint y: 480, distance: 239.1
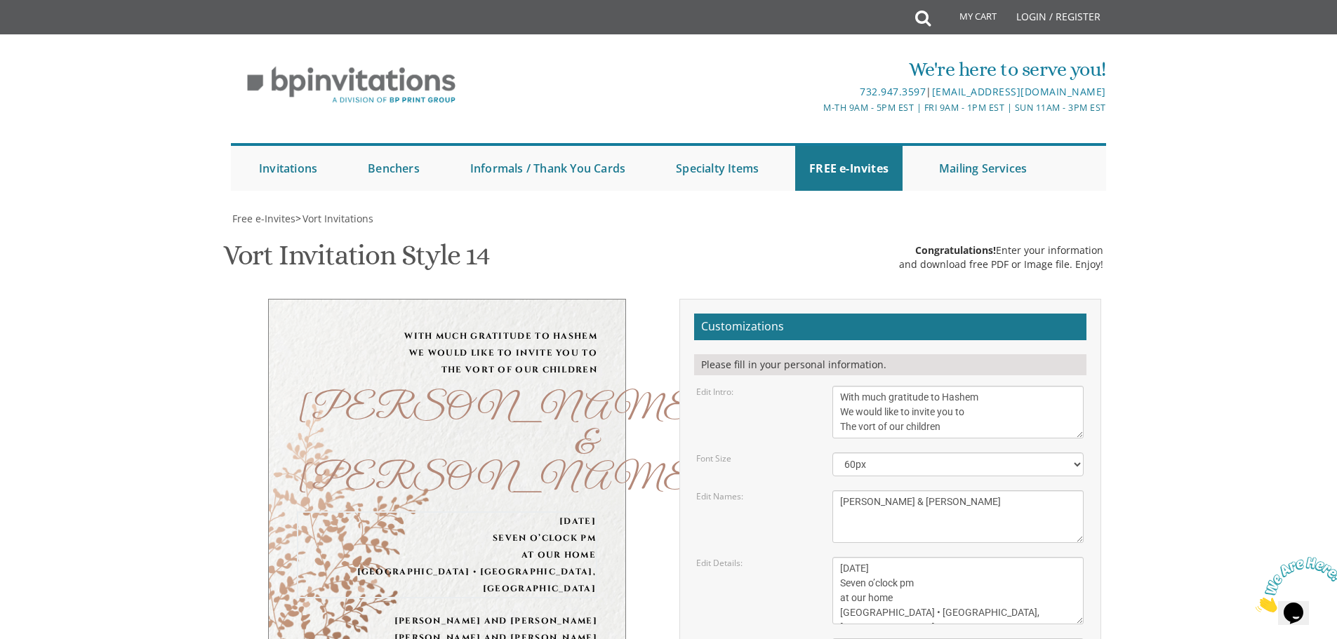
click at [1077, 557] on textarea "Sunday, December 8th Seven o’clock pm at our home 1675 46th street • Brooklyn, …" at bounding box center [957, 590] width 251 height 67
drag, startPoint x: 838, startPoint y: 428, endPoint x: 1040, endPoint y: 491, distance: 211.8
click at [1040, 491] on form "Customizations Please fill in your personal information. Edit Intro: With much …" at bounding box center [890, 557] width 392 height 487
paste textarea "August 31st Seven O'clock pm Veretsky Hall 1545 Coney Island Avenue (corner Ave…"
type textarea "[DATE] Seven O'clock pm [GEOGRAPHIC_DATA] [STREET_ADDRESS] ([GEOGRAPHIC_DATA])"
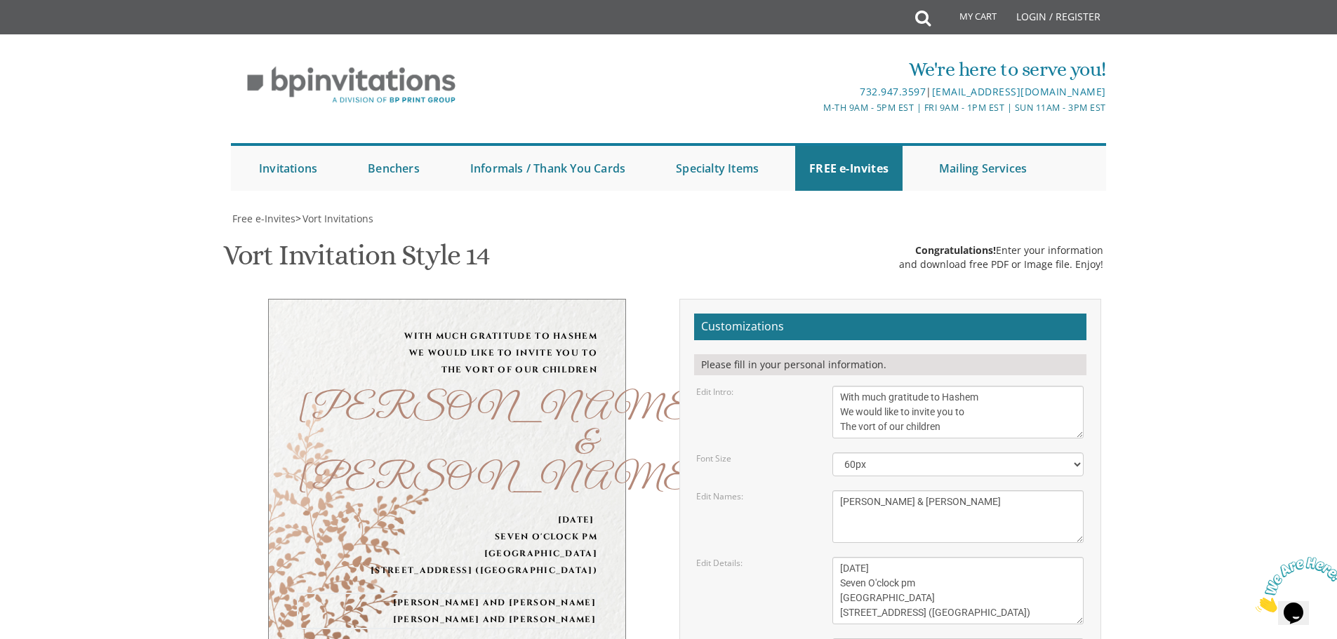
drag, startPoint x: 842, startPoint y: 510, endPoint x: 992, endPoint y: 523, distance: 150.0
type textarea "[PERSON_NAME] & [PERSON_NAME] [PERSON_NAME] & [PERSON_NAME]"
click at [957, 557] on textarea "Sunday, December 8th Seven o’clock pm at our home 1675 46th street • Brooklyn, …" at bounding box center [957, 590] width 251 height 67
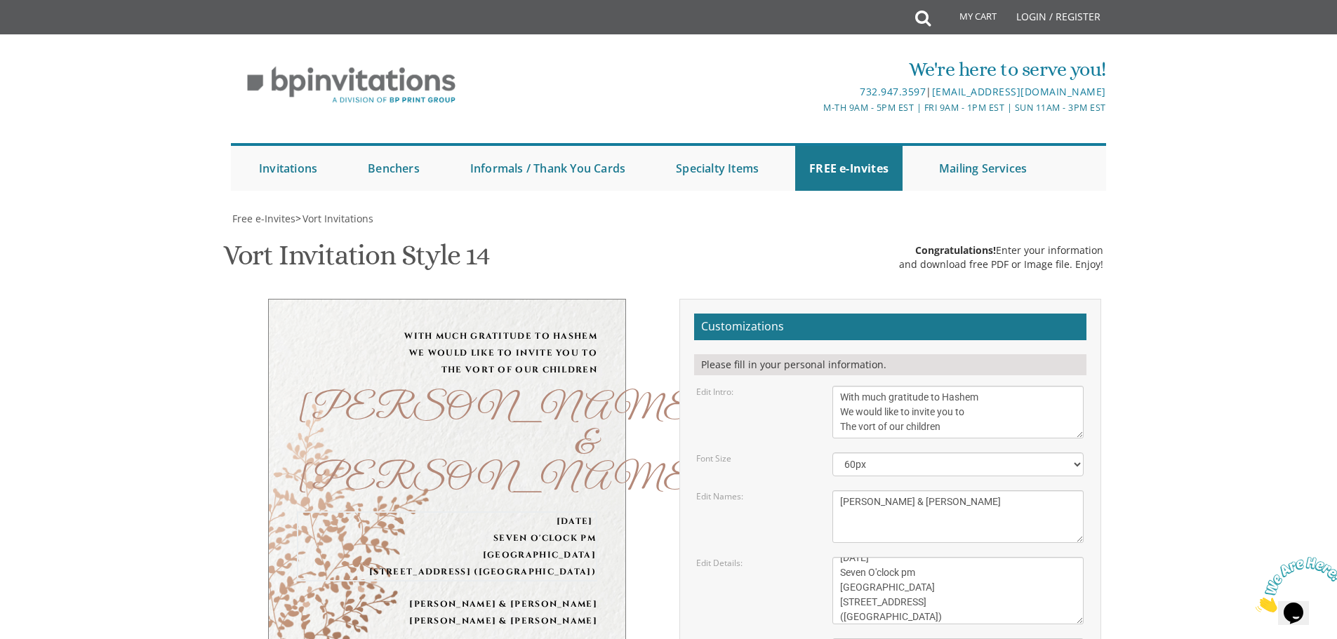
type textarea "Sunday August 31st Seven O'clock pm Veretsky Hall 1545 Coney Island Avenue (cor…"
type input "[EMAIL_ADDRESS][DOMAIN_NAME]"
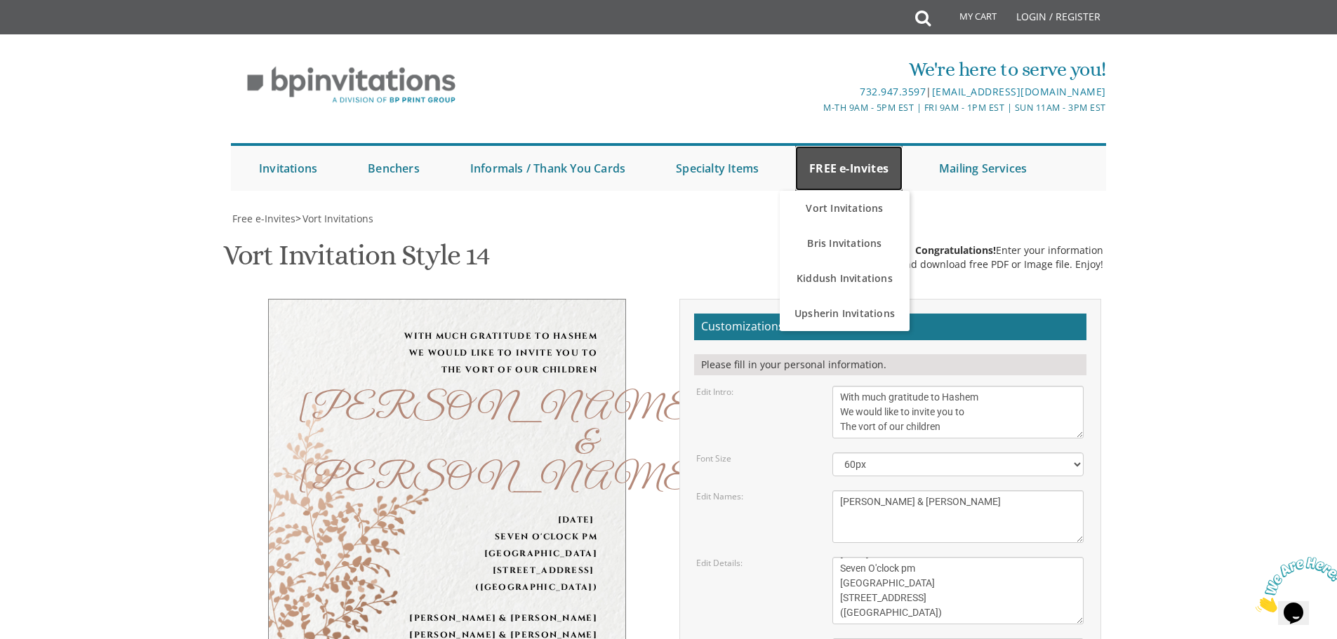
click at [841, 146] on link "FREE e-Invites" at bounding box center [848, 168] width 107 height 45
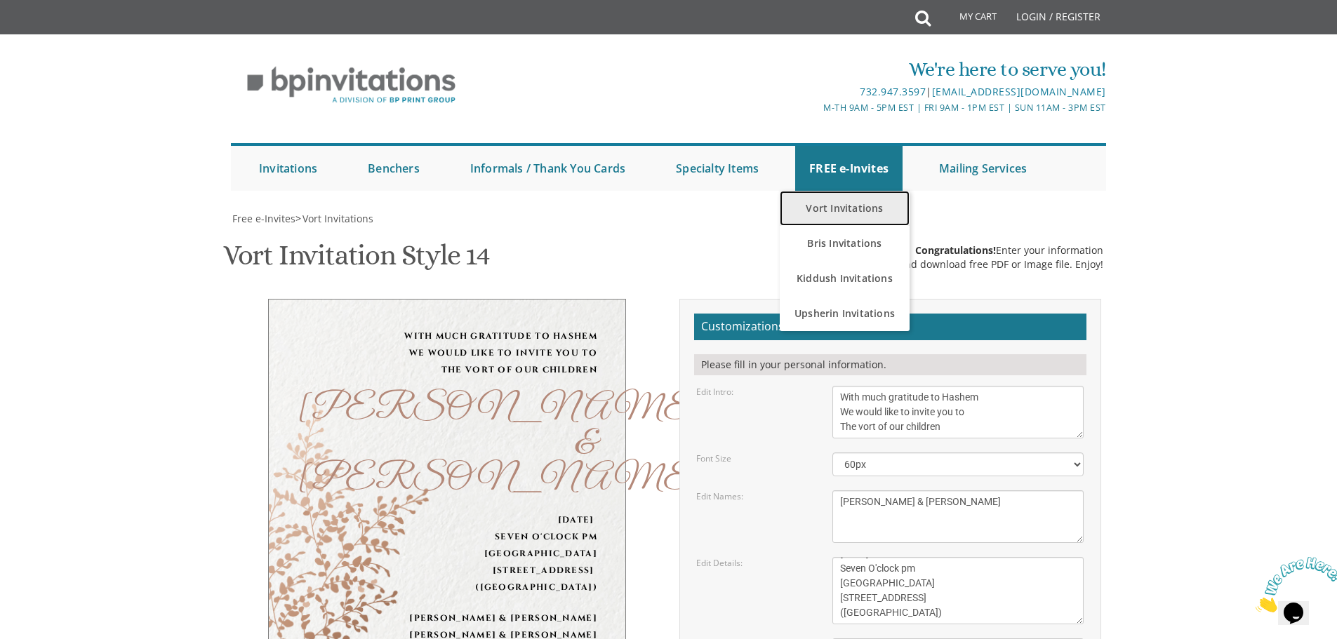
click at [844, 191] on link "Vort Invitations" at bounding box center [845, 208] width 130 height 35
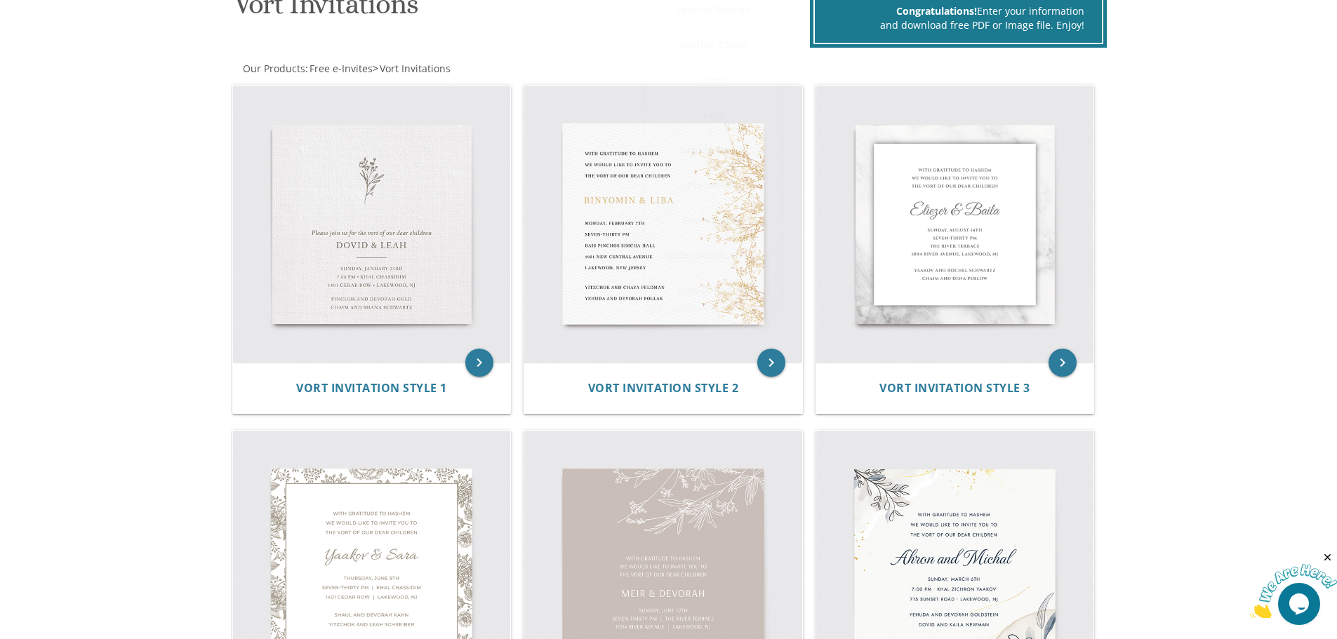
scroll to position [351, 0]
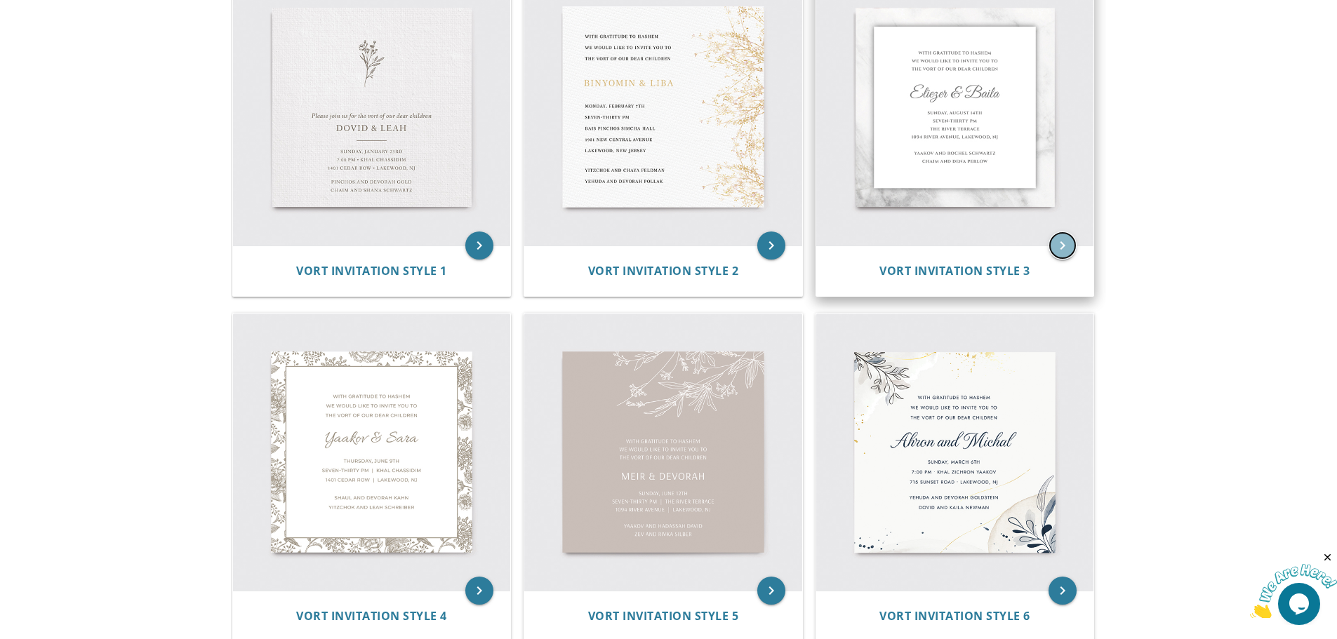
click at [1054, 241] on icon "keyboard_arrow_right" at bounding box center [1063, 246] width 28 height 28
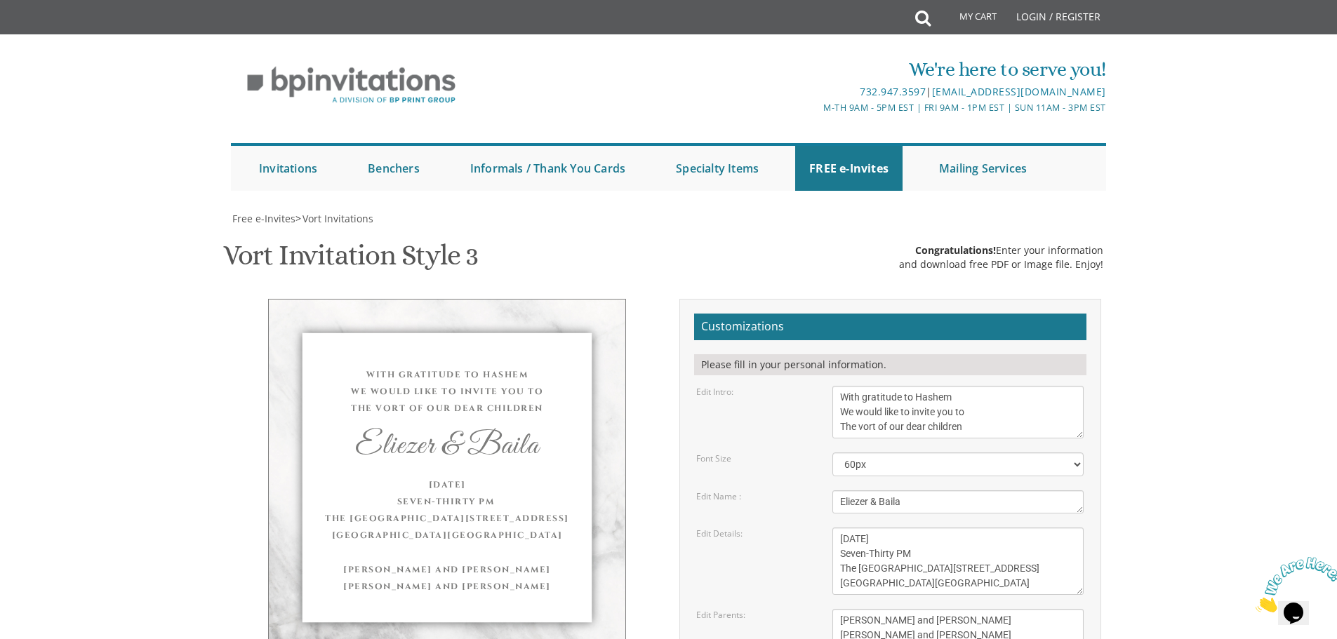
scroll to position [211, 0]
drag, startPoint x: 840, startPoint y: 331, endPoint x: 1009, endPoint y: 384, distance: 177.2
click at [1020, 394] on form "Customizations Please fill in your personal information. Edit Intro: With grati…" at bounding box center [890, 543] width 392 height 458
paste textarea "[DATE] Seven O'clock pm [GEOGRAPHIC_DATA] [STREET_ADDRESS] ([GEOGRAPHIC_DATA])"
type textarea "[DATE] Seven O'clock pm [GEOGRAPHIC_DATA] [STREET_ADDRESS] ([GEOGRAPHIC_DATA])"
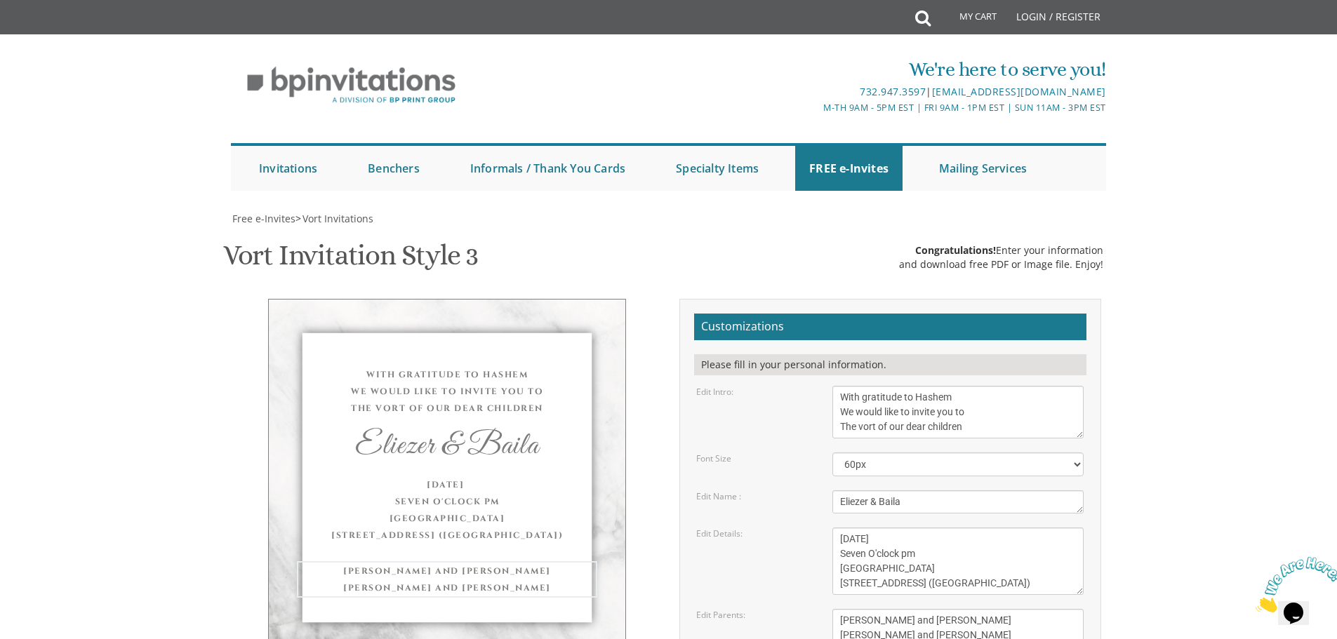
drag, startPoint x: 840, startPoint y: 409, endPoint x: 986, endPoint y: 423, distance: 147.4
click at [986, 609] on textarea "[PERSON_NAME] and [PERSON_NAME] [PERSON_NAME] and [PERSON_NAME]" at bounding box center [957, 628] width 251 height 38
type textarea "[PERSON_NAME] & [PERSON_NAME] [PERSON_NAME] & [PERSON_NAME]"
drag, startPoint x: 840, startPoint y: 294, endPoint x: 930, endPoint y: 297, distance: 90.6
click at [930, 491] on textarea "Eliezer & Baila" at bounding box center [957, 502] width 251 height 23
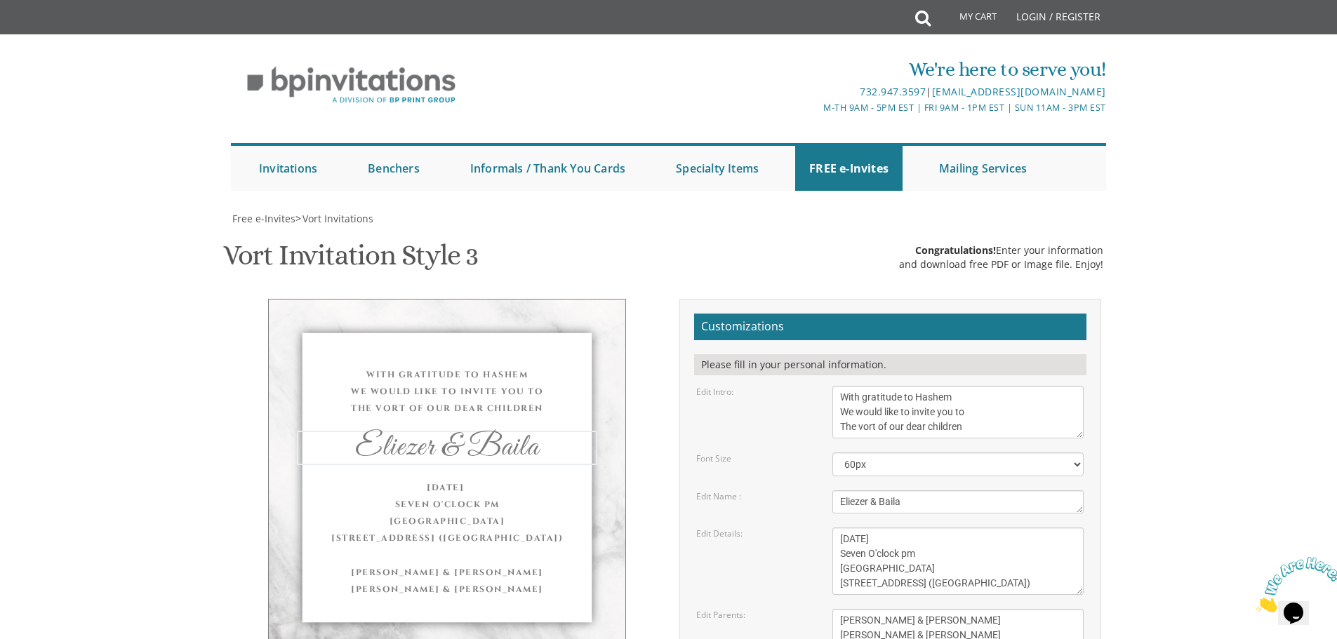
type textarea "S"
click at [913, 491] on textarea "Eliezer & Baila" at bounding box center [957, 502] width 251 height 23
type textarea "[PERSON_NAME] & [PERSON_NAME]"
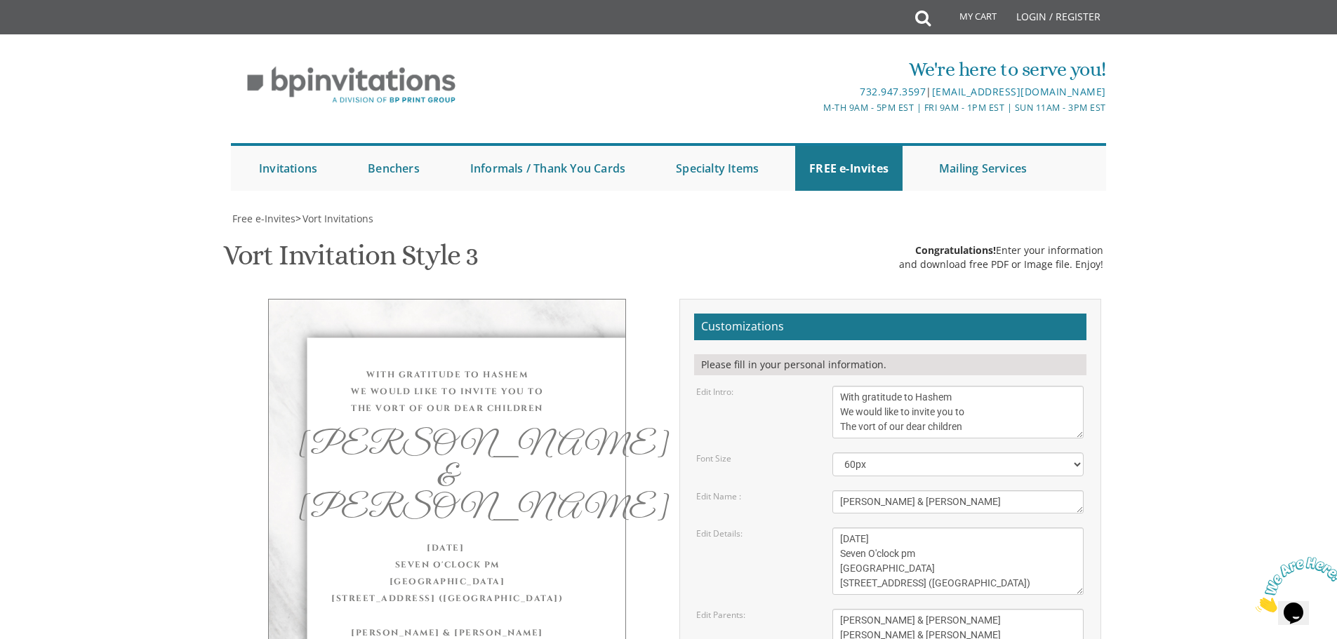
type input "[EMAIL_ADDRESS][DOMAIN_NAME]"
